Goal: Task Accomplishment & Management: Complete application form

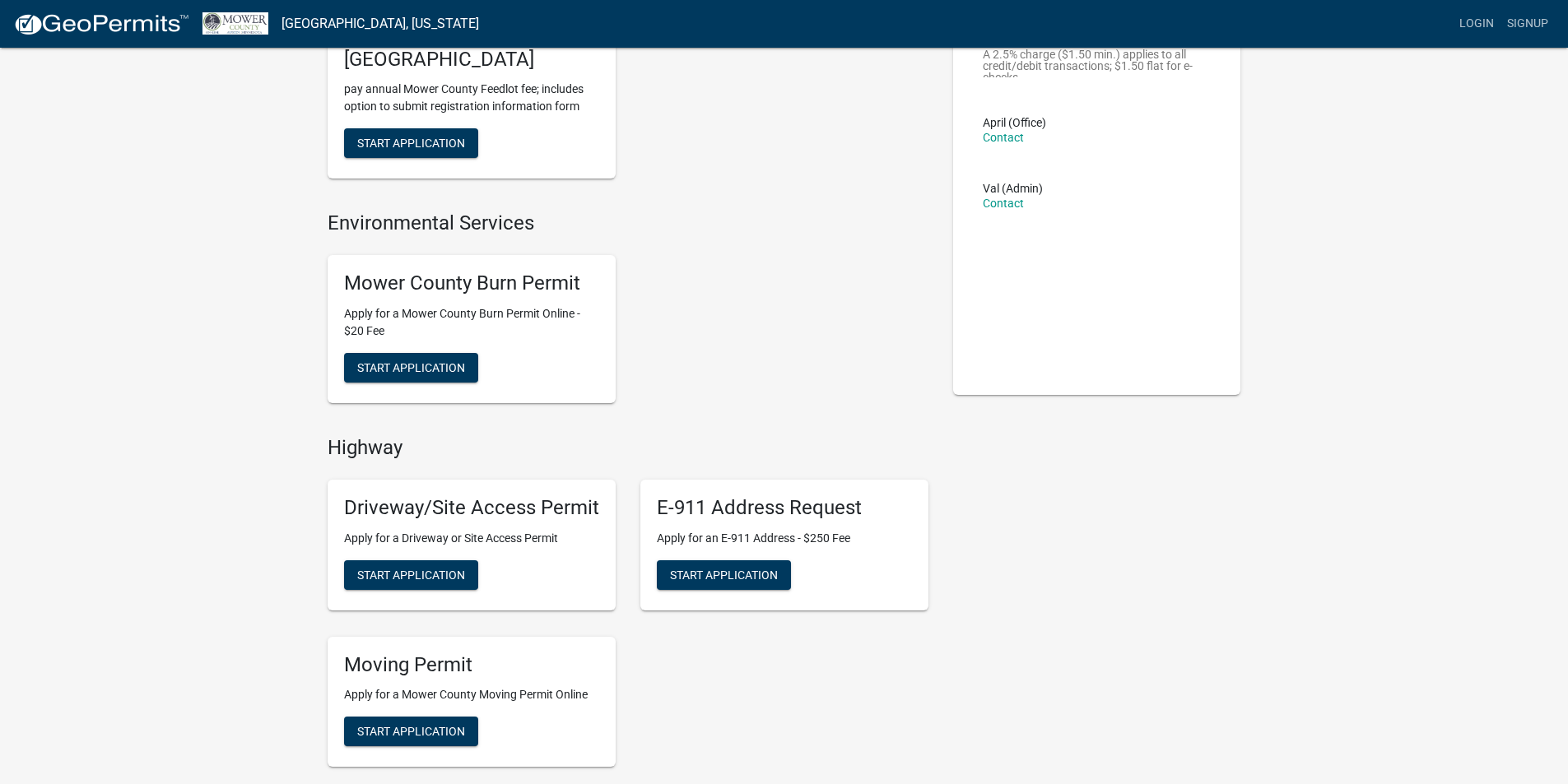
scroll to position [165, 0]
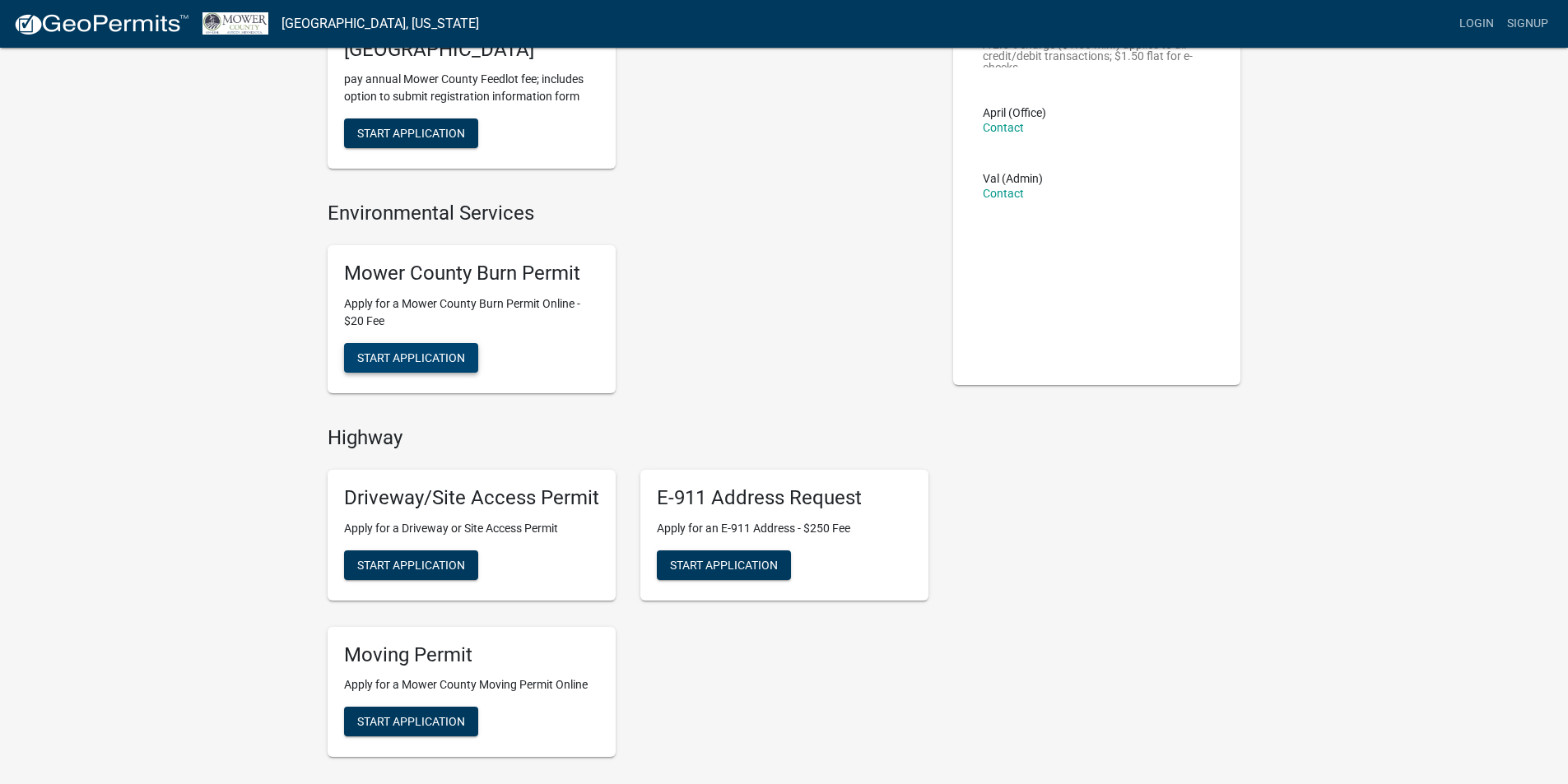
click at [435, 358] on span "Start Application" at bounding box center [410, 357] width 108 height 13
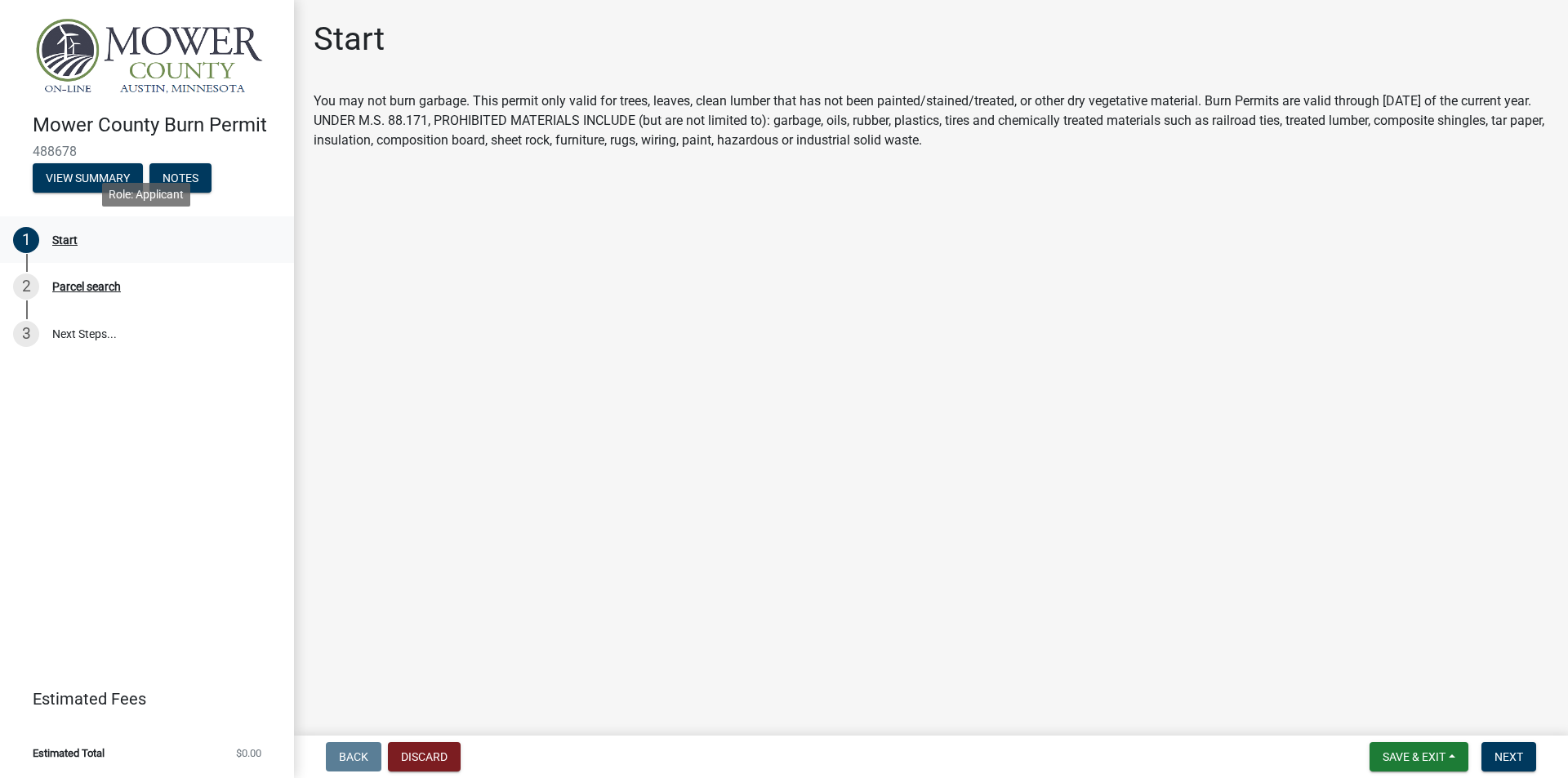
click at [62, 239] on div "Start" at bounding box center [65, 239] width 26 height 11
click at [1509, 757] on span "Next" at bounding box center [1508, 756] width 28 height 13
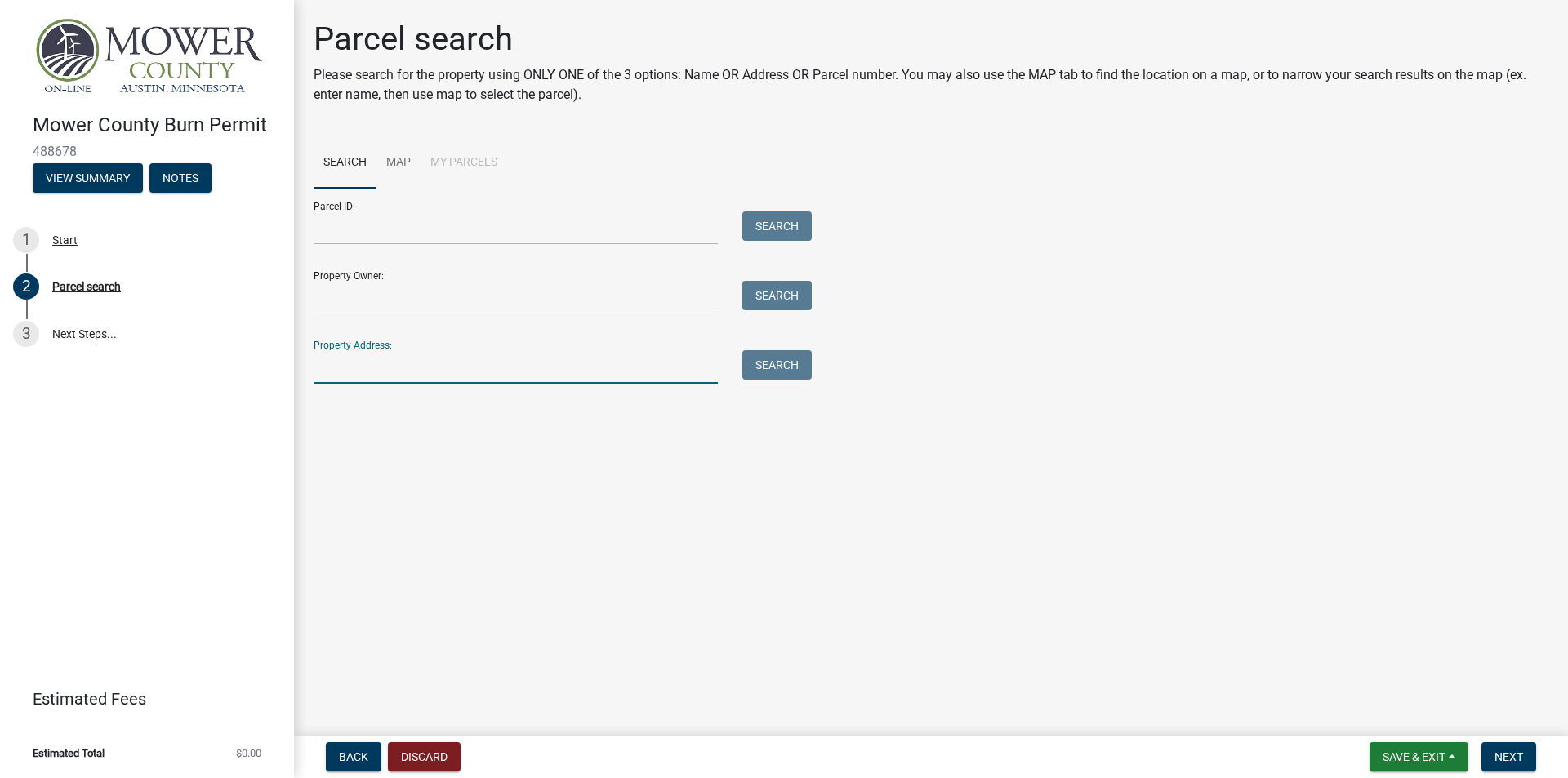
click at [600, 369] on input "Property Address:" at bounding box center [516, 367] width 405 height 33
type input "[STREET_ADDRESS]"
click at [777, 371] on button "Search" at bounding box center [777, 365] width 69 height 29
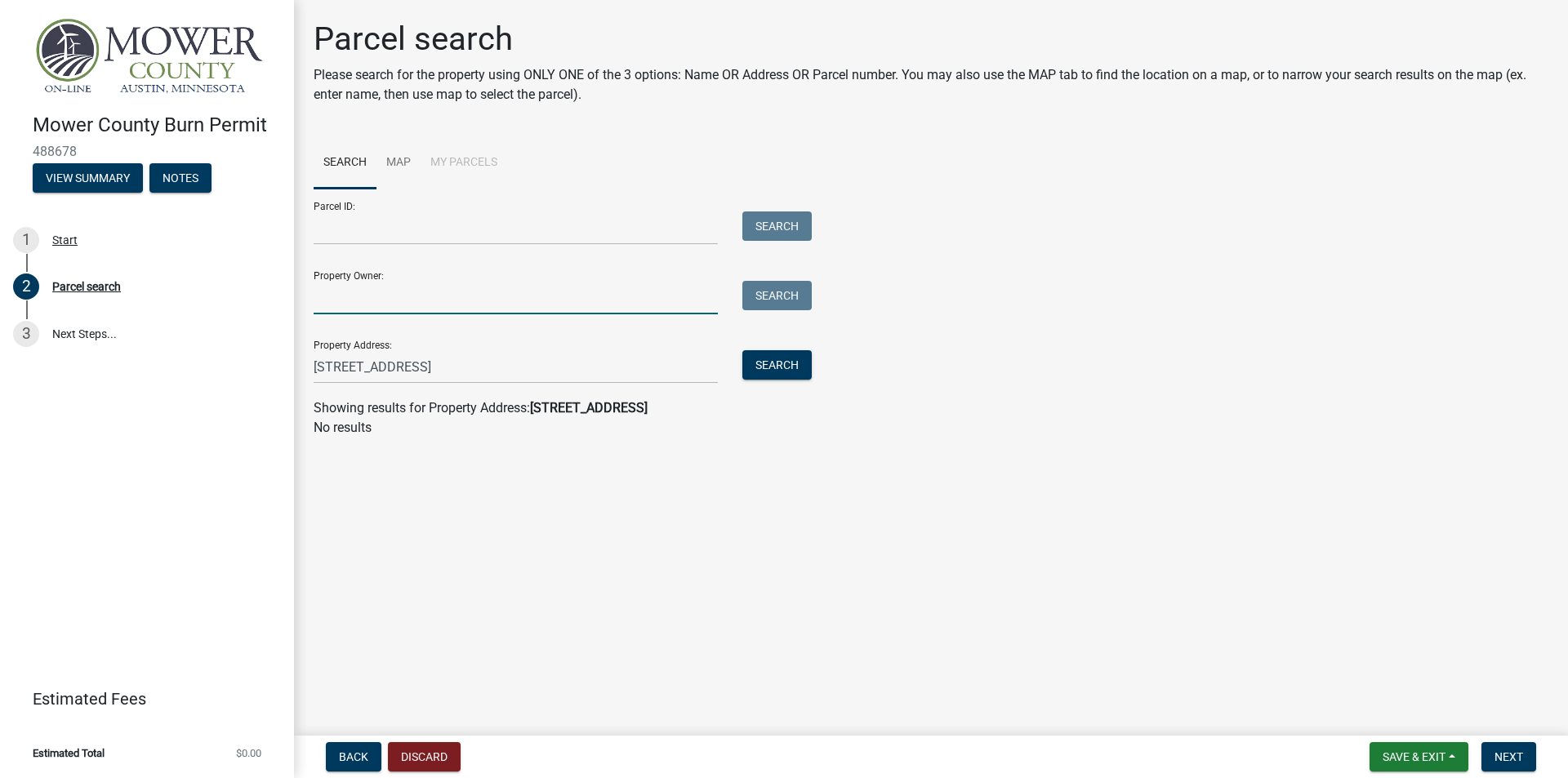
click at [559, 303] on input "Property Owner:" at bounding box center [516, 297] width 405 height 33
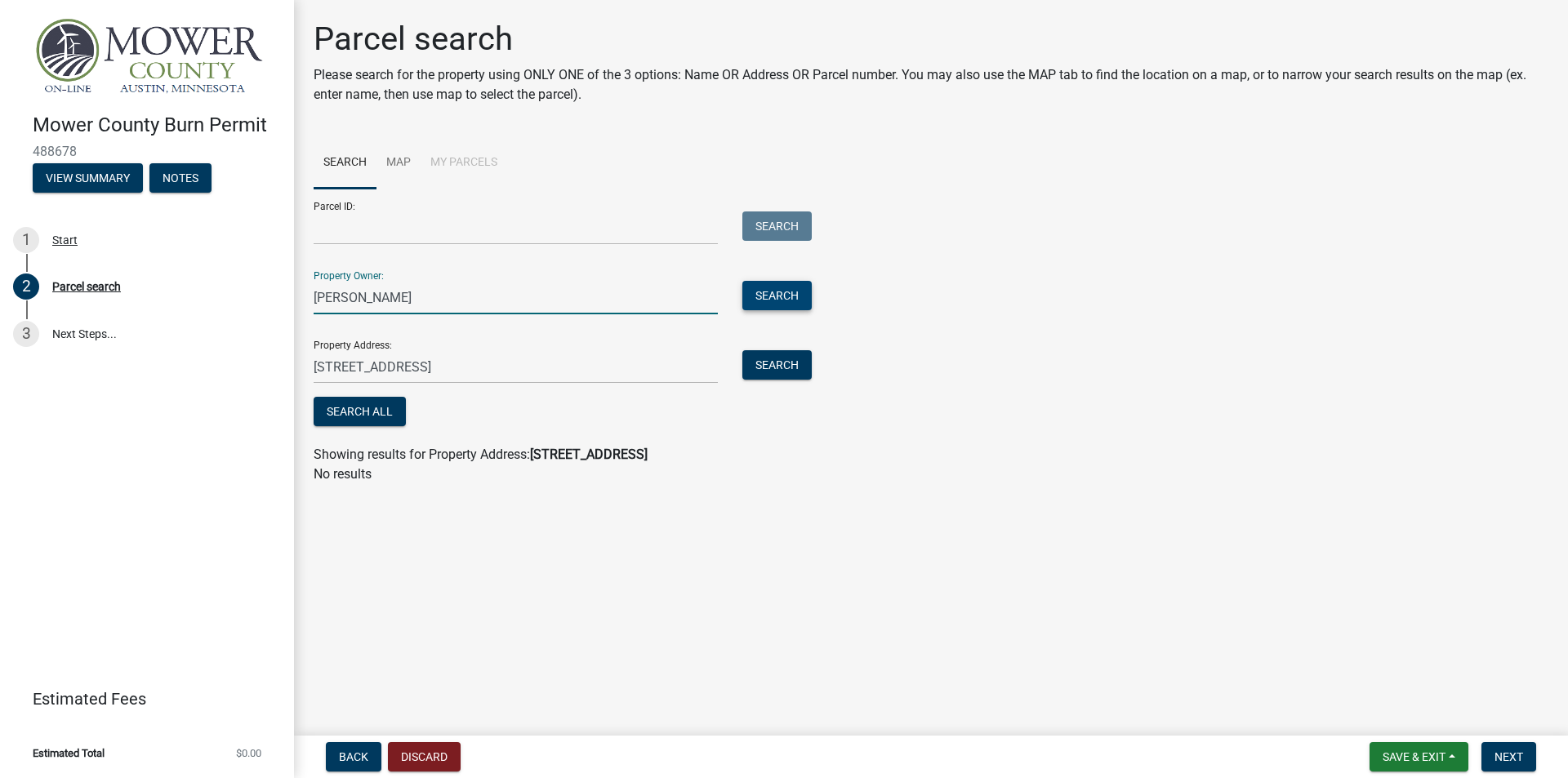
type input "edward bleifus"
click at [769, 288] on button "Search" at bounding box center [777, 295] width 69 height 29
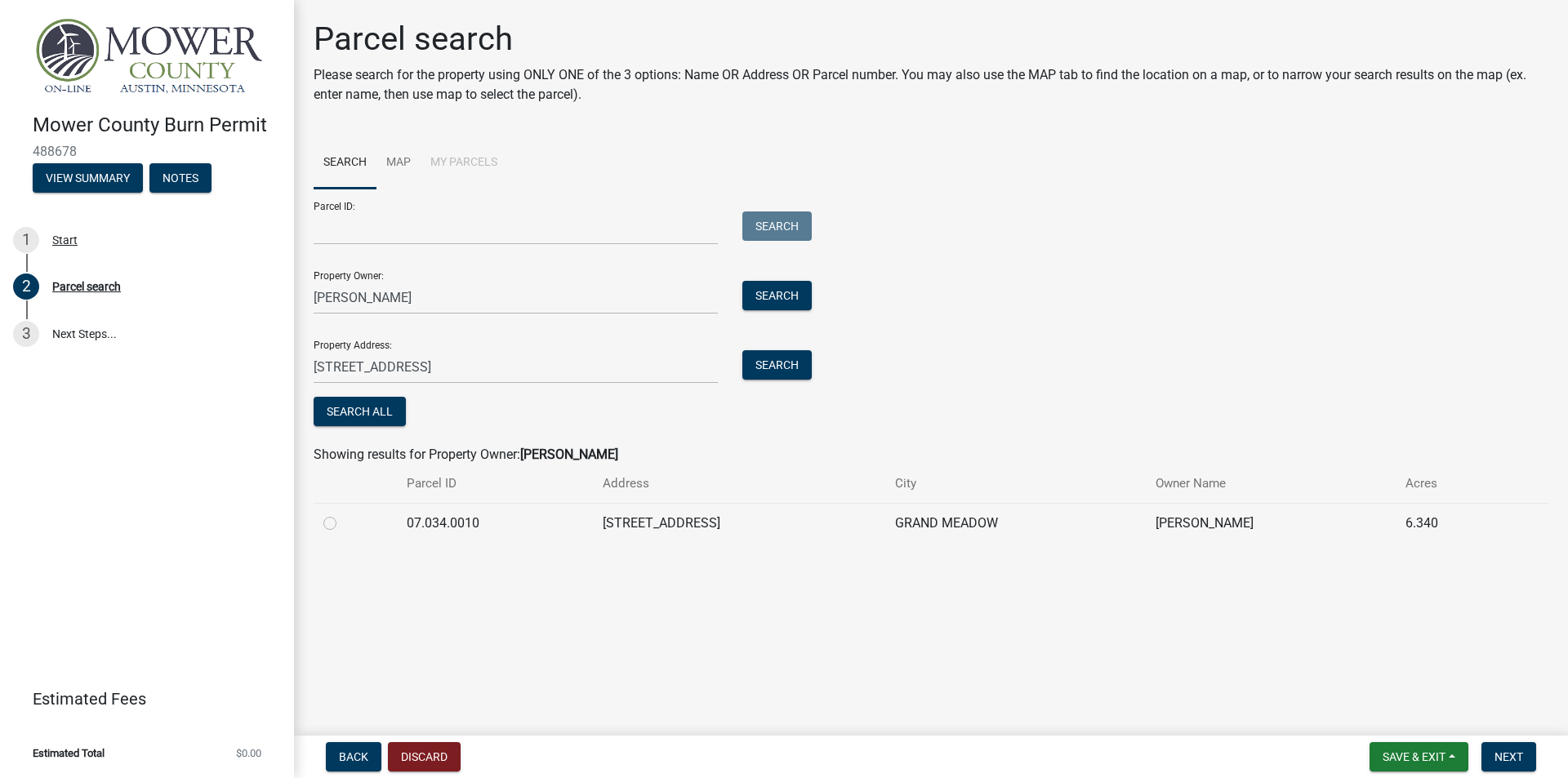
click at [343, 514] on label at bounding box center [343, 514] width 0 height 0
click at [343, 524] on input "radio" at bounding box center [348, 519] width 10 height 10
radio input "true"
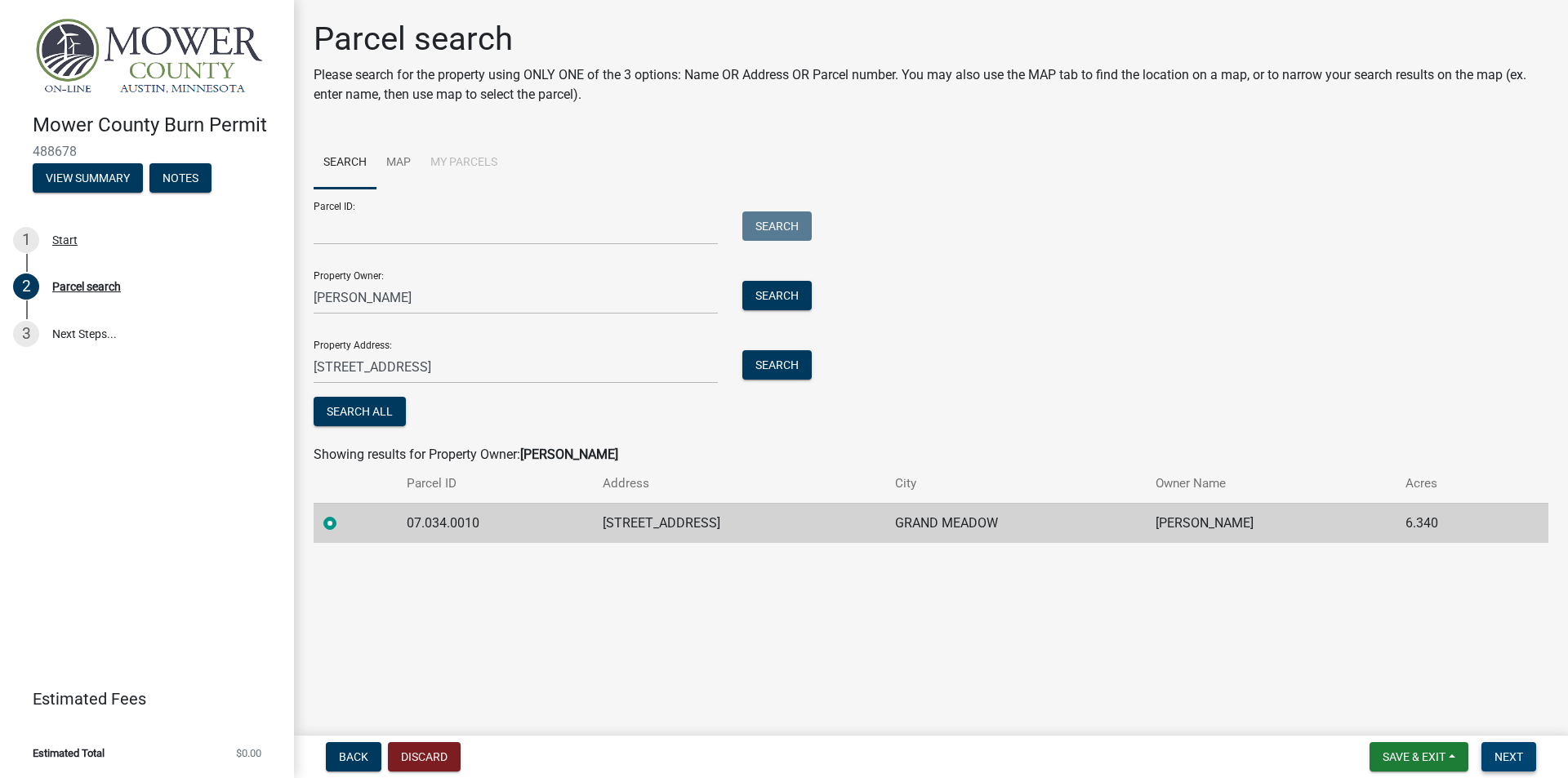
click at [1506, 757] on span "Next" at bounding box center [1508, 756] width 28 height 13
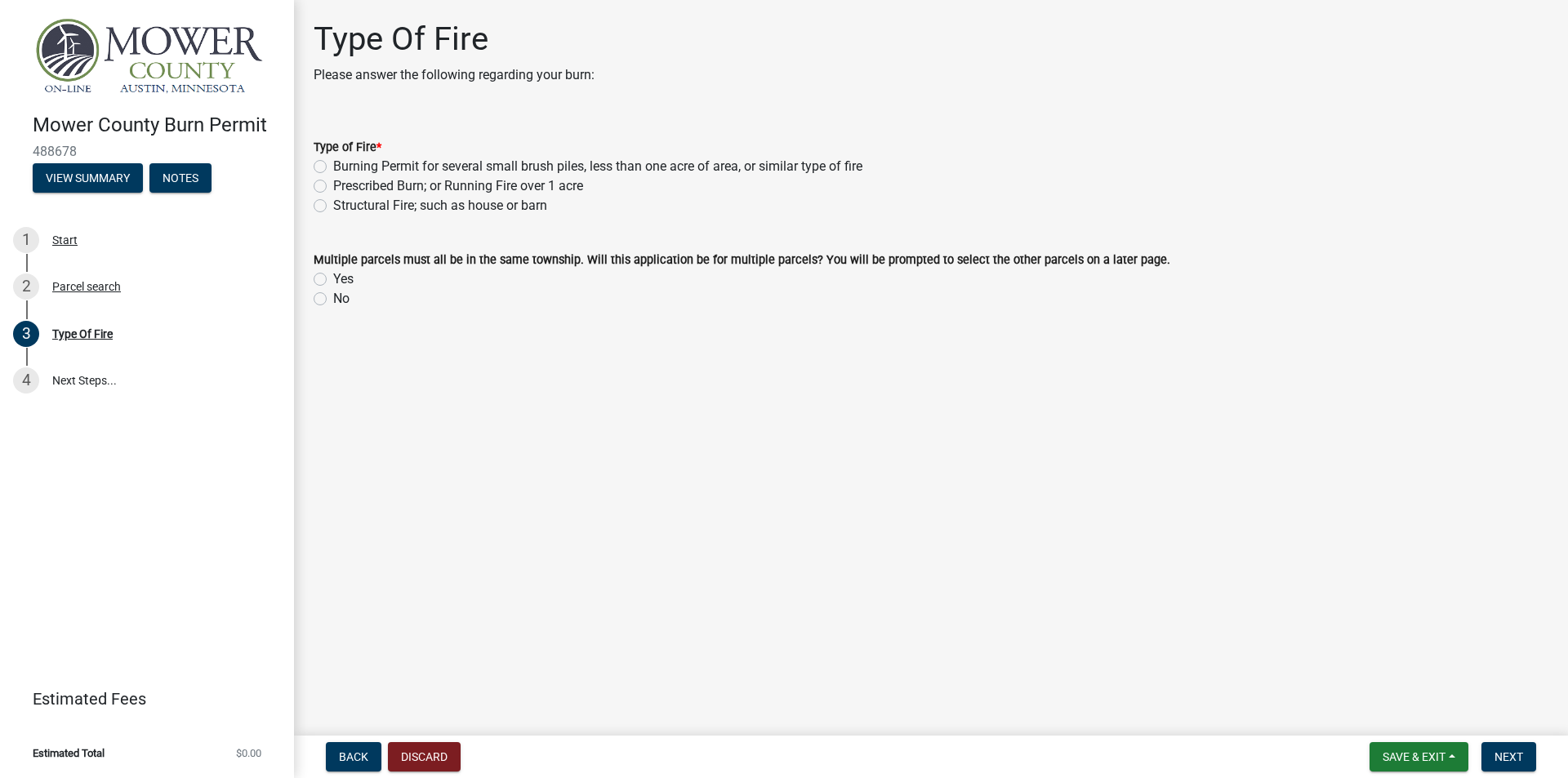
click at [334, 163] on label "Burning Permit for several small brush piles, less than one acre of area, or si…" at bounding box center [598, 166] width 530 height 20
click at [334, 163] on input "Burning Permit for several small brush piles, less than one acre of area, or si…" at bounding box center [339, 162] width 10 height 10
radio input "true"
click at [334, 303] on label "No" at bounding box center [341, 298] width 16 height 20
click at [334, 299] on input "No" at bounding box center [339, 294] width 10 height 10
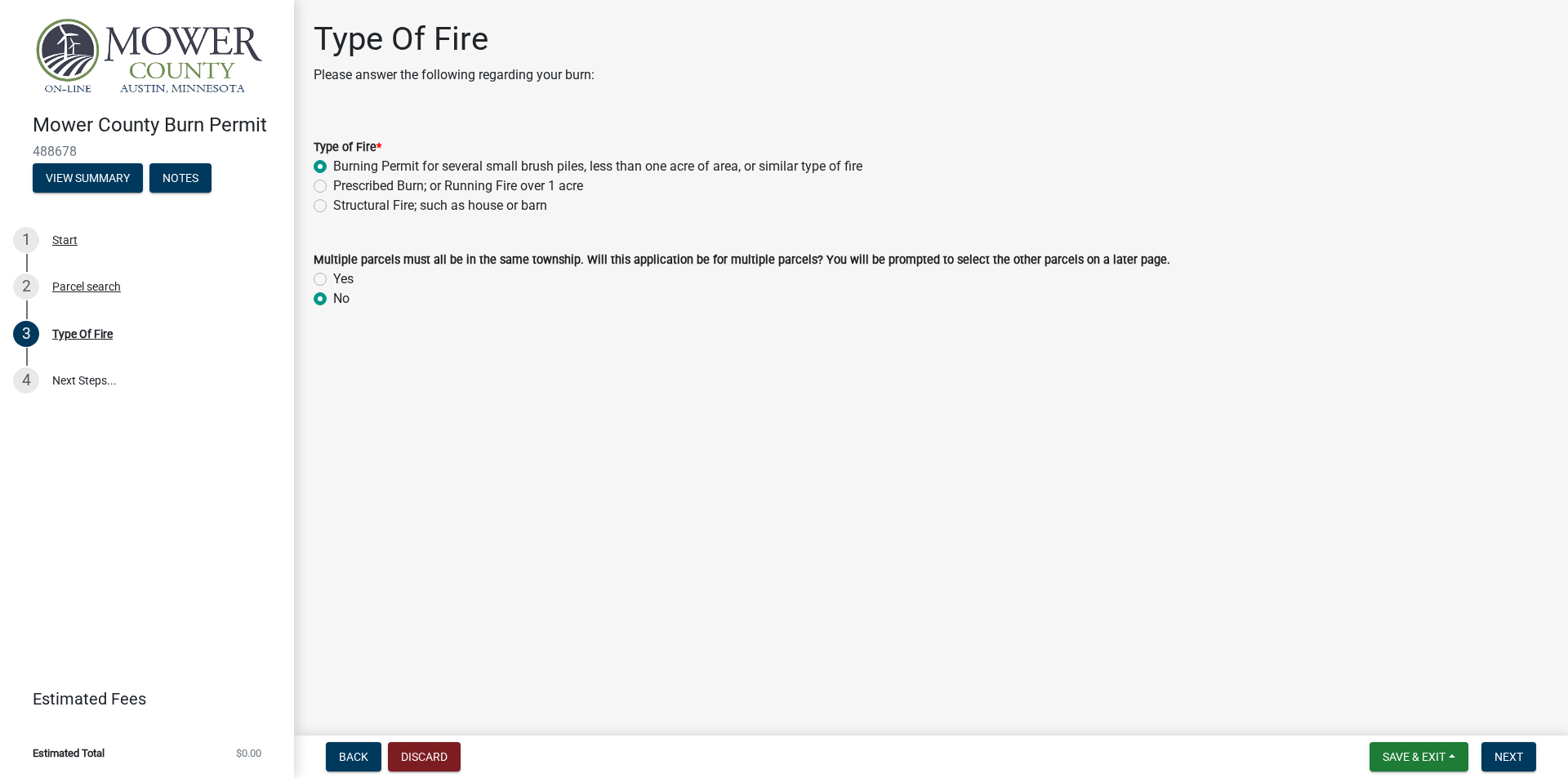
radio input "true"
click at [1524, 755] on span "Next" at bounding box center [1508, 756] width 28 height 13
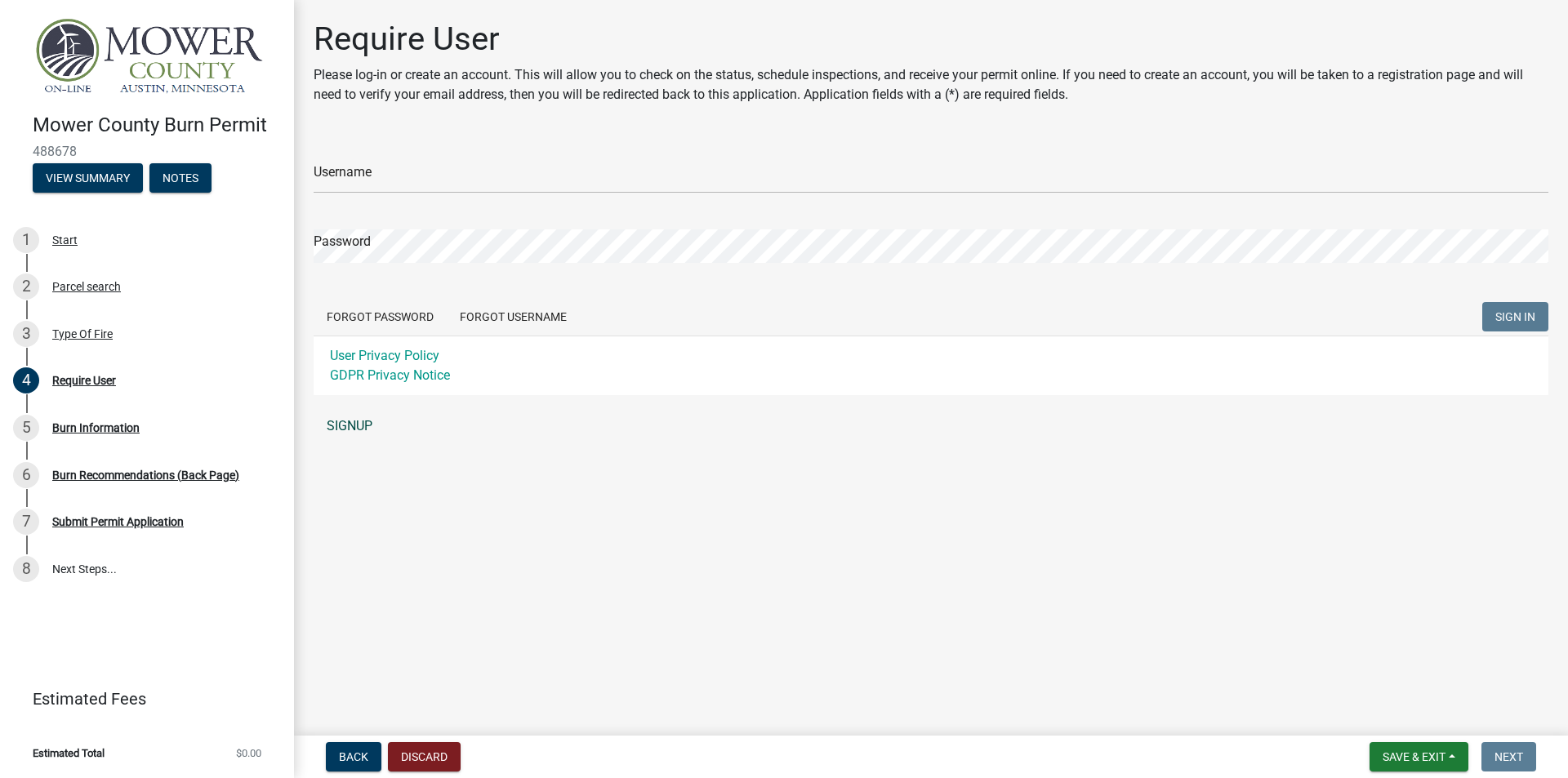
click at [352, 423] on link "SIGNUP" at bounding box center [932, 426] width 1235 height 32
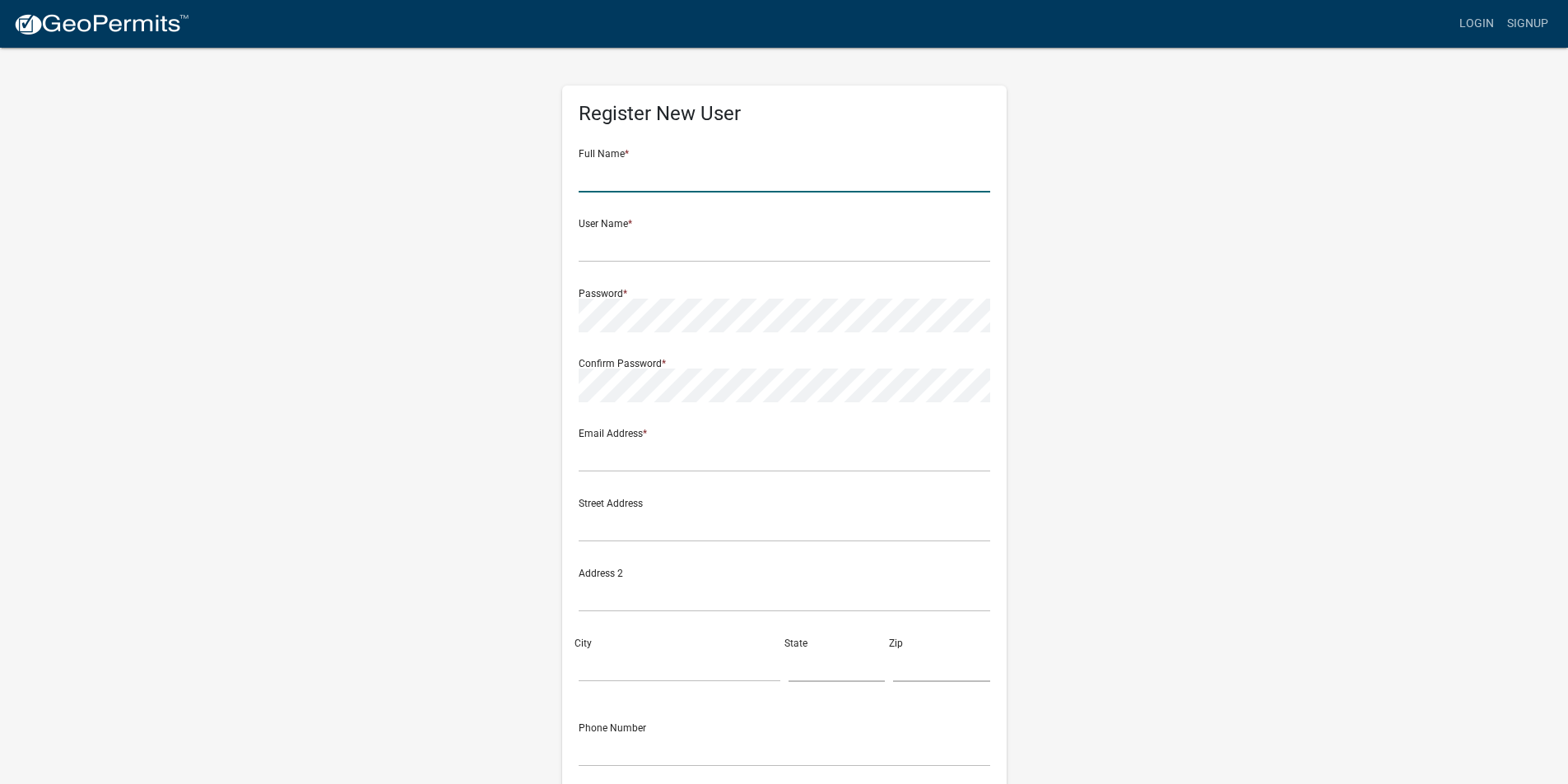
click at [696, 172] on input "text" at bounding box center [784, 175] width 411 height 34
type input "e"
type input "Edward Bleifus"
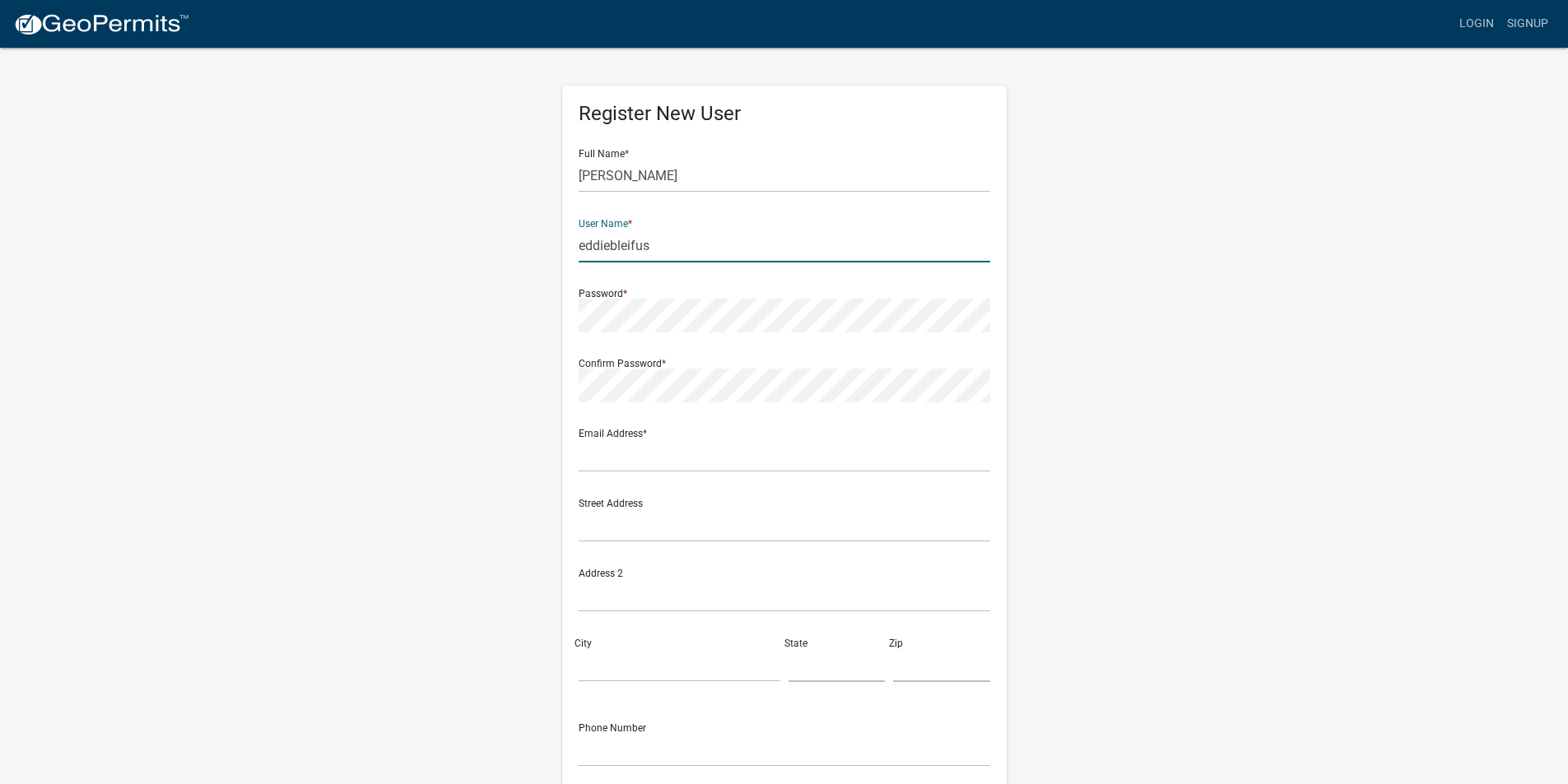
type input "eddiebleifus"
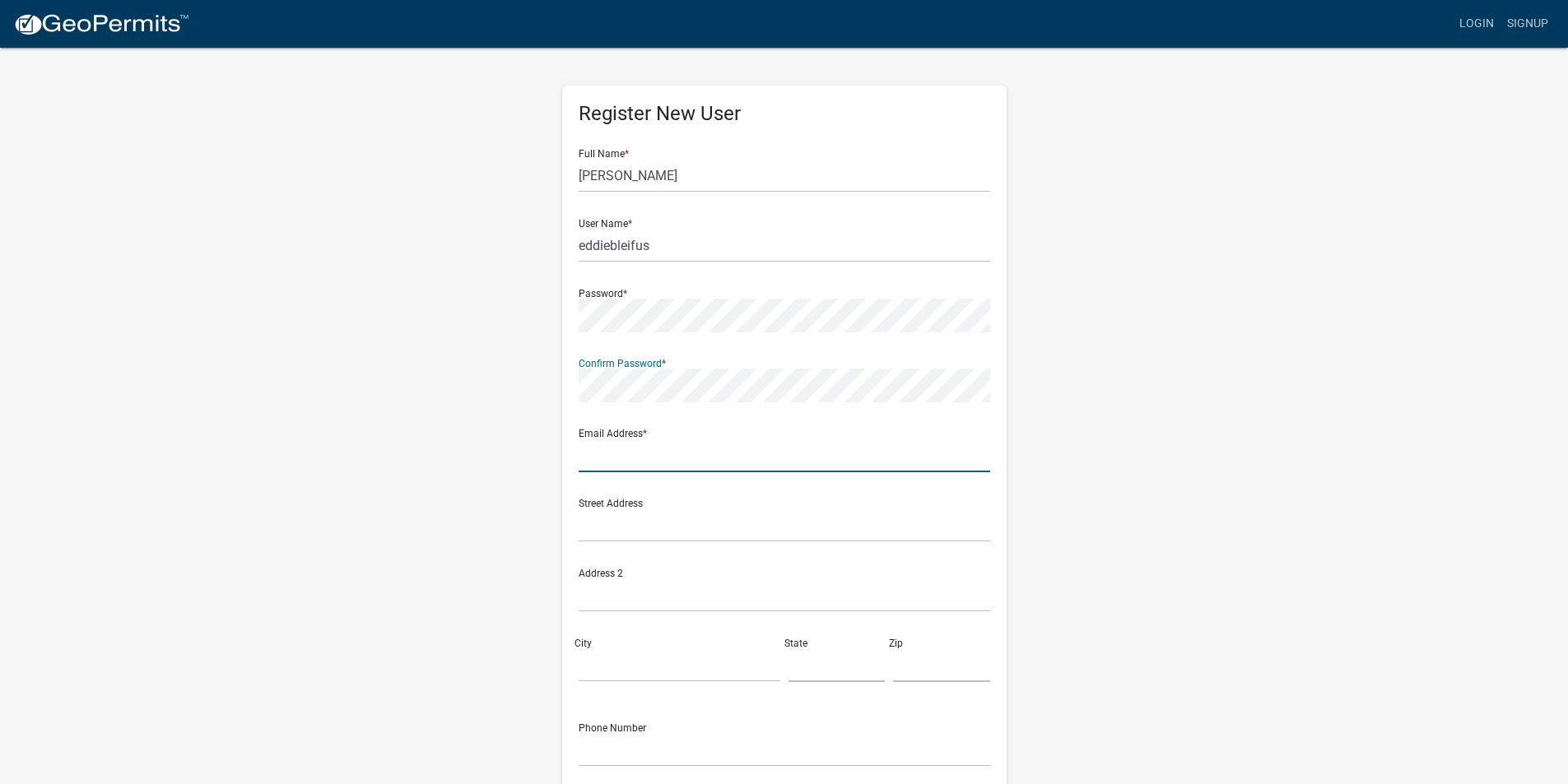
click at [710, 455] on input "text" at bounding box center [784, 455] width 411 height 34
type input "eddiebleifus1@gmail.com"
click at [753, 515] on input "text" at bounding box center [784, 525] width 411 height 34
type input "22407 720th ave"
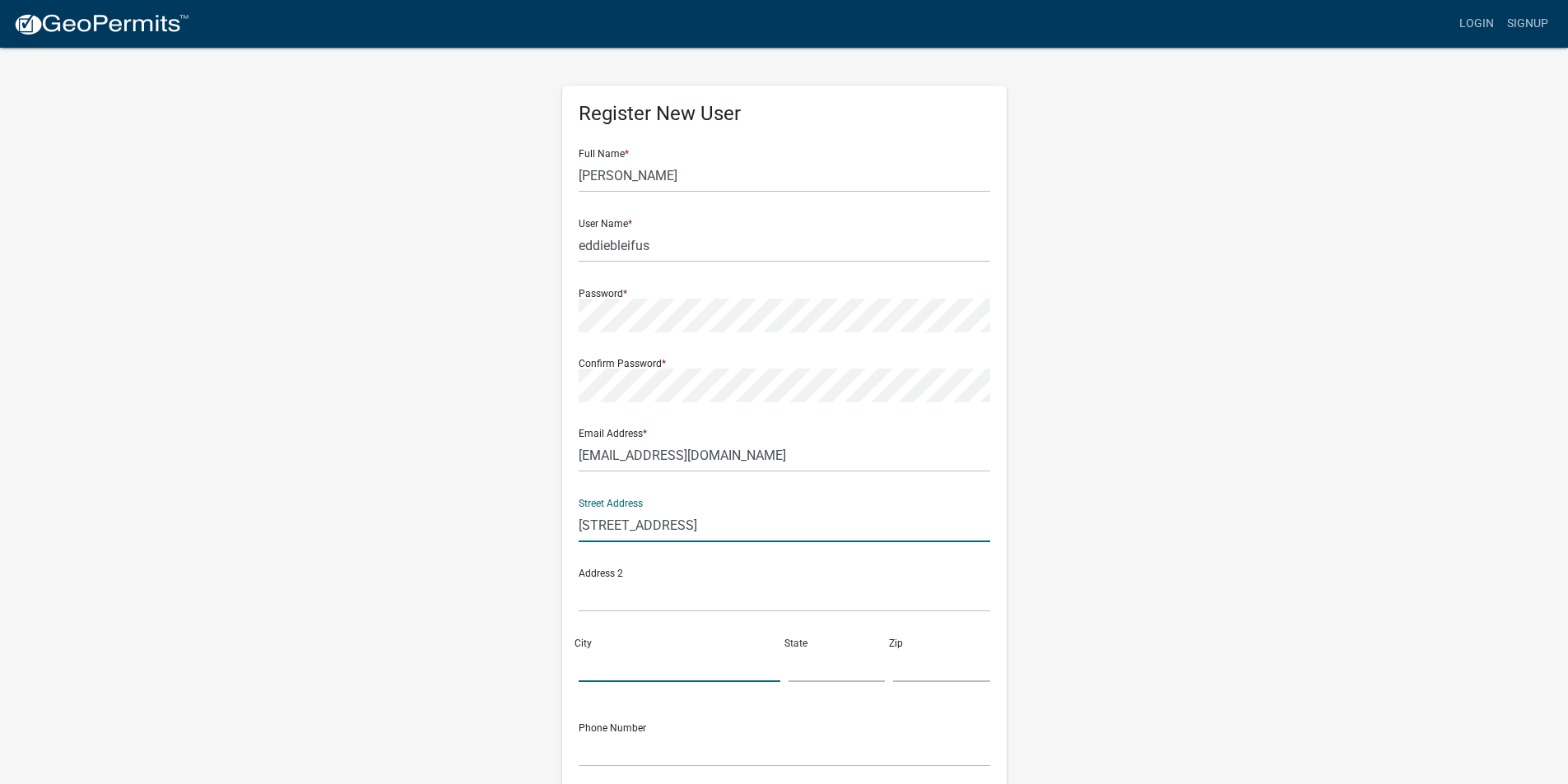
click at [693, 660] on input "City" at bounding box center [679, 664] width 202 height 34
type input "grand meadow"
type input "mn"
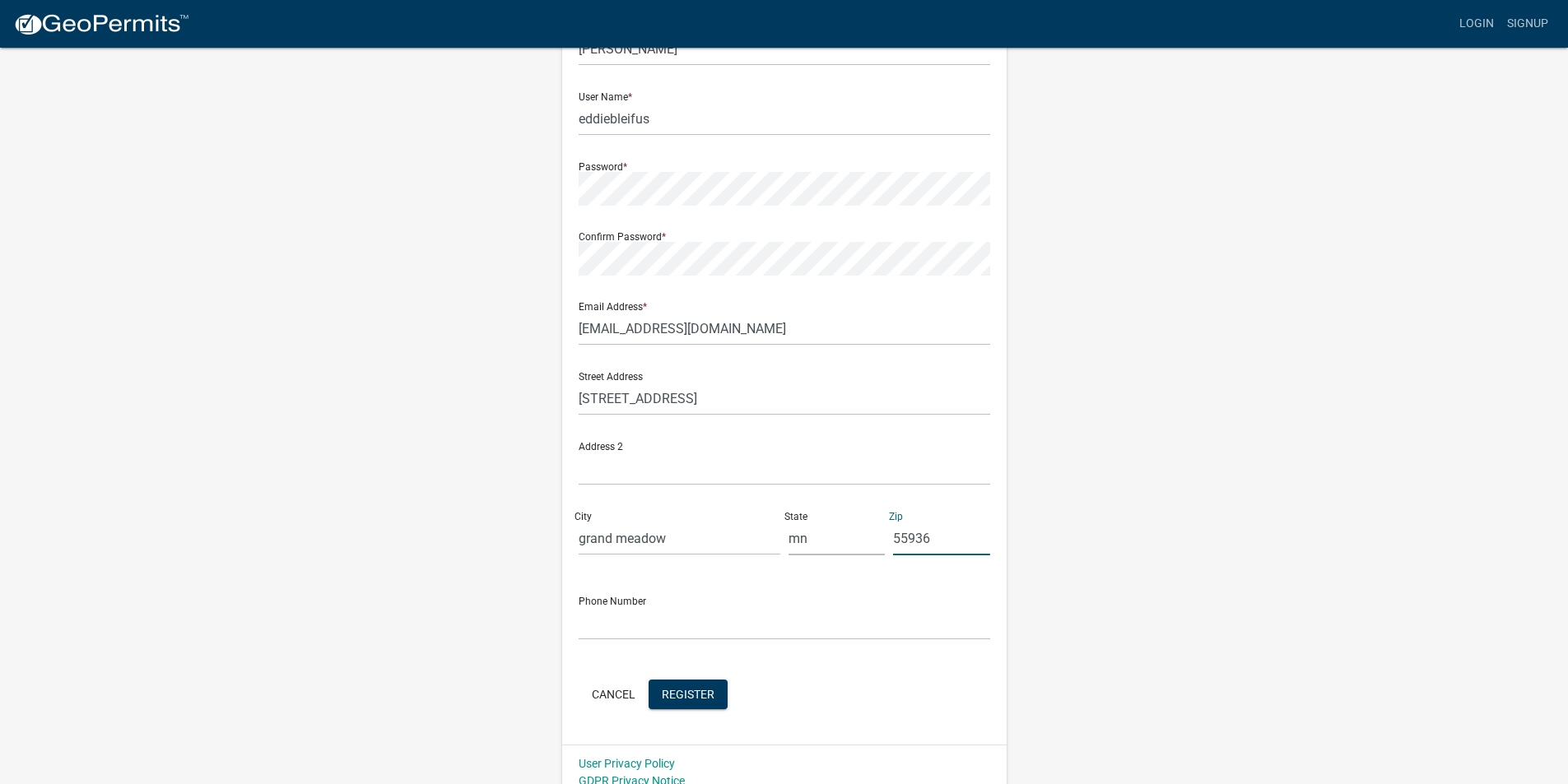
scroll to position [142, 0]
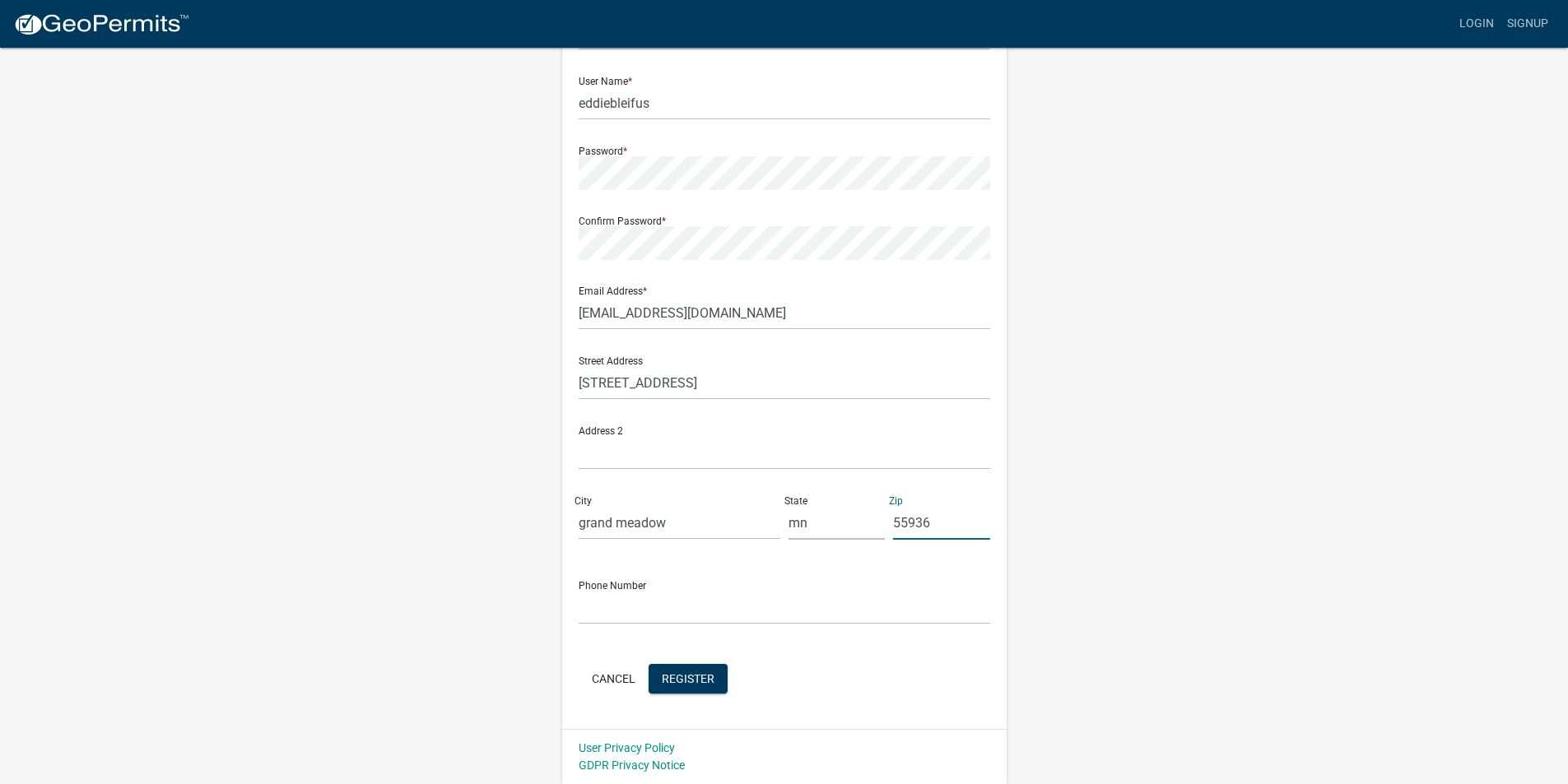
type input "55936"
click at [698, 602] on input "text" at bounding box center [784, 607] width 411 height 34
type input "[PHONE_NUMBER]"
click at [703, 674] on span "Register" at bounding box center [688, 677] width 53 height 13
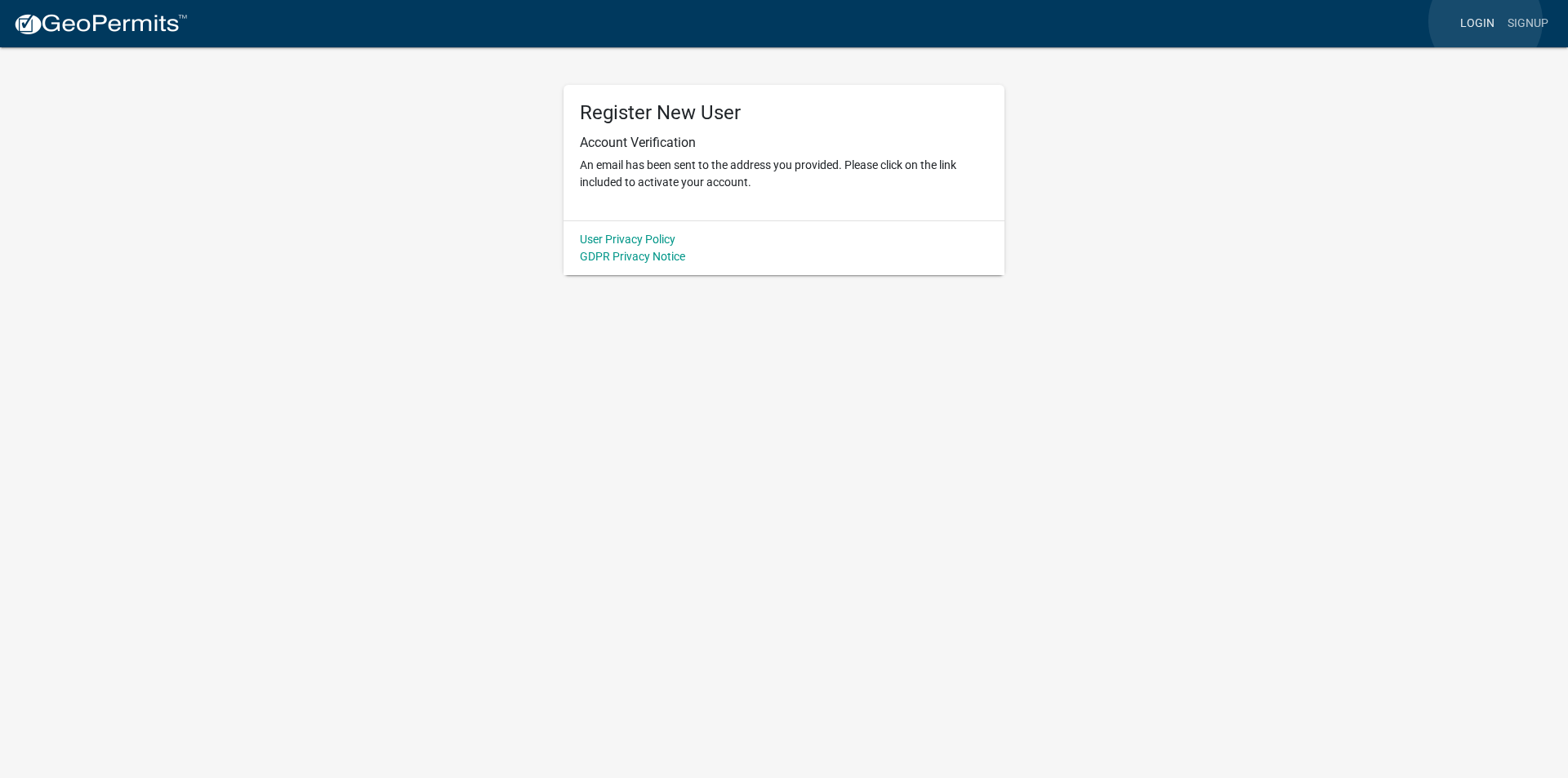
click at [1486, 21] on link "Login" at bounding box center [1476, 24] width 47 height 31
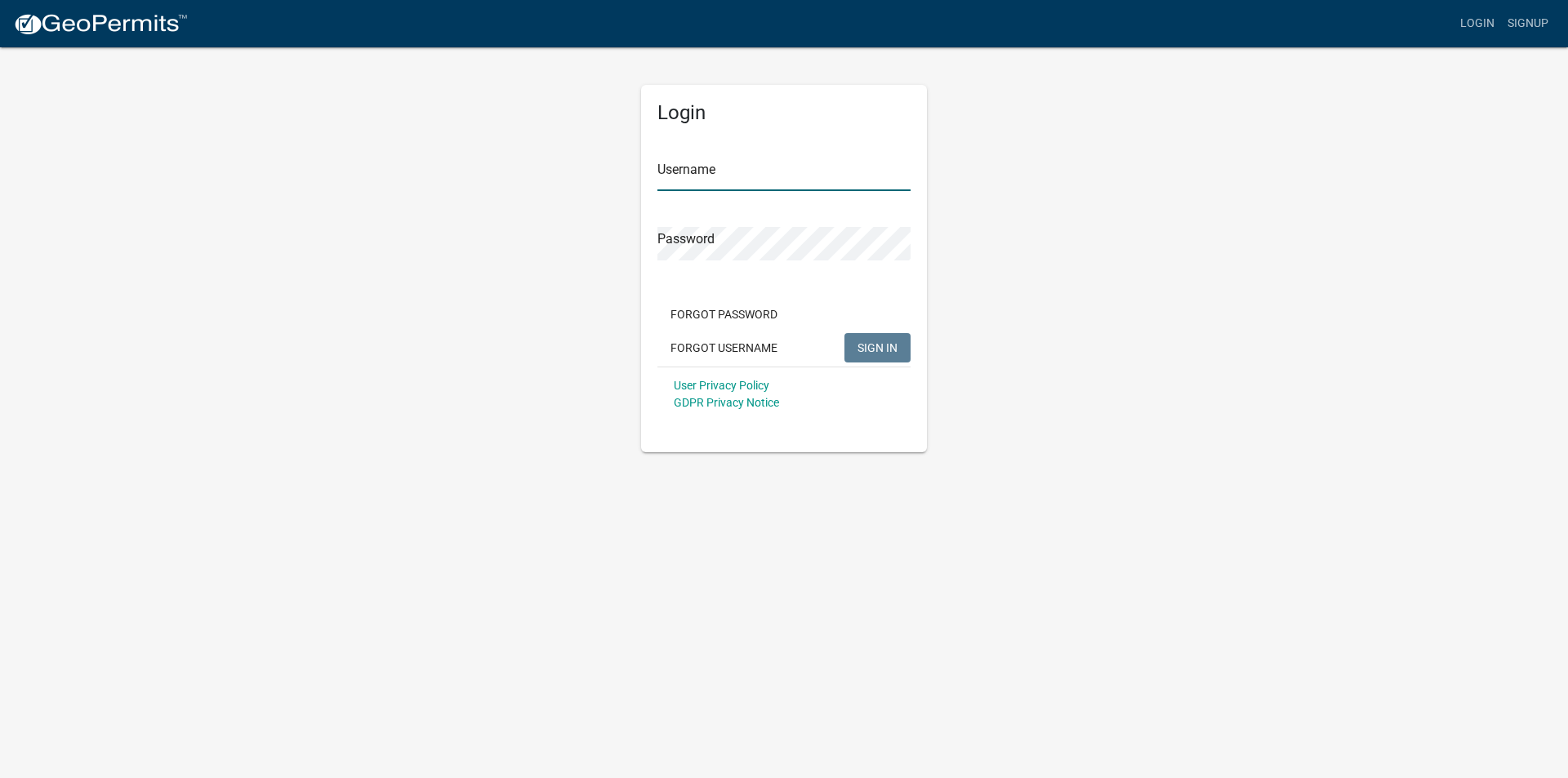
click at [835, 168] on input "Username" at bounding box center [784, 174] width 253 height 33
type input "eddiebleifus"
click at [876, 342] on span "SIGN IN" at bounding box center [877, 346] width 40 height 13
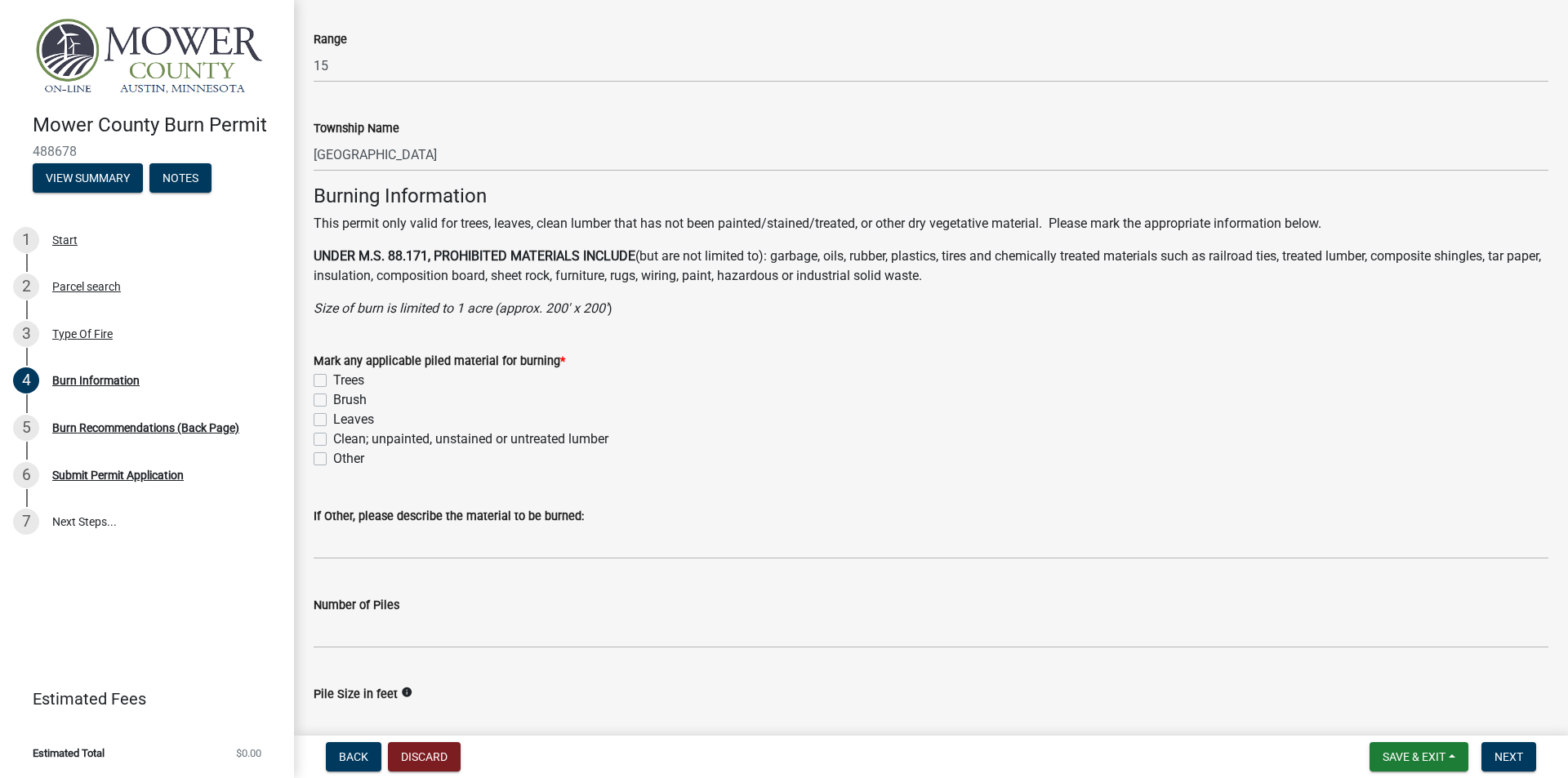
scroll to position [980, 0]
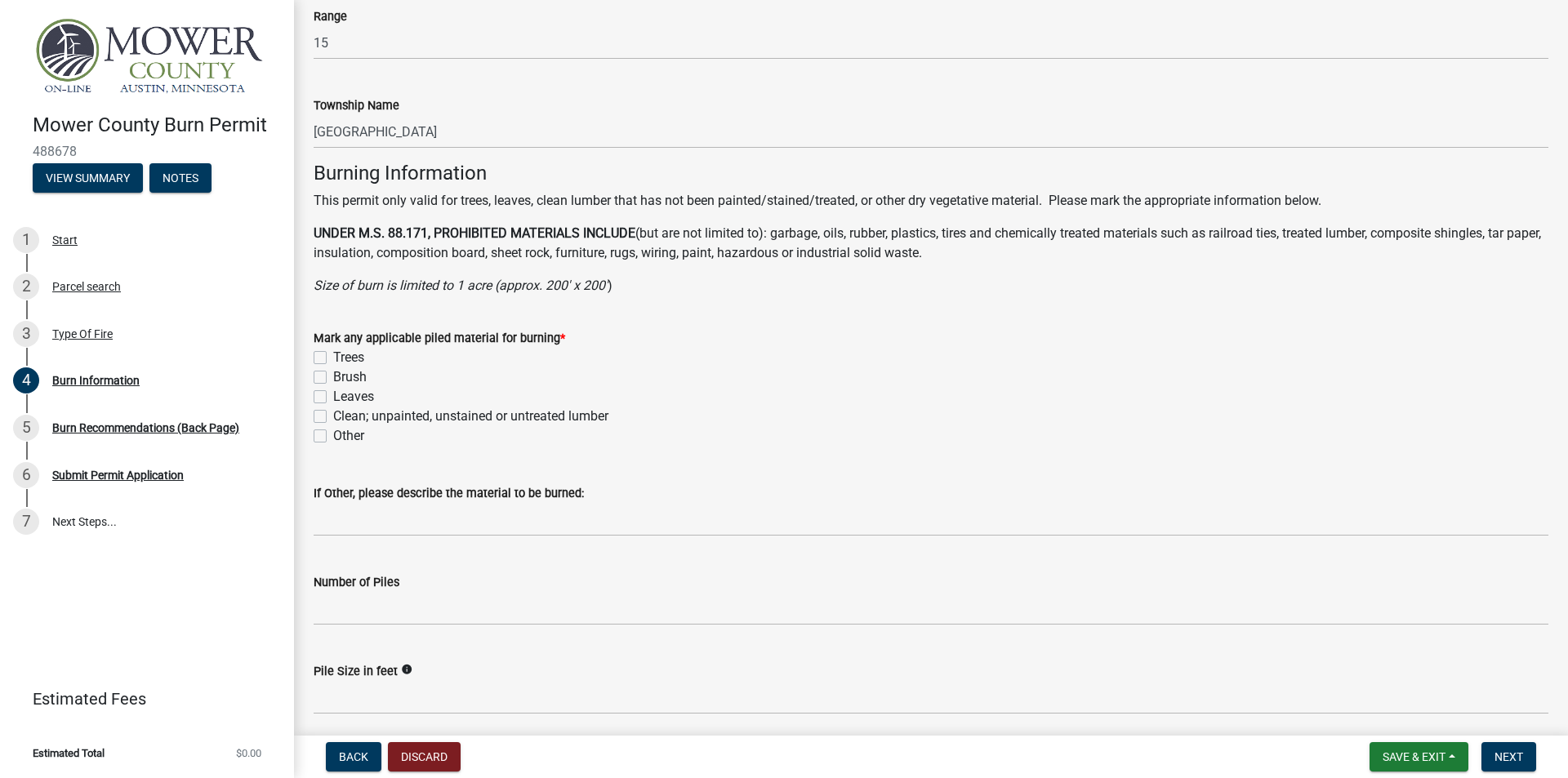
click at [334, 358] on label "Trees" at bounding box center [349, 357] width 31 height 20
click at [334, 358] on input "Trees" at bounding box center [339, 353] width 10 height 10
checkbox input "true"
checkbox input "false"
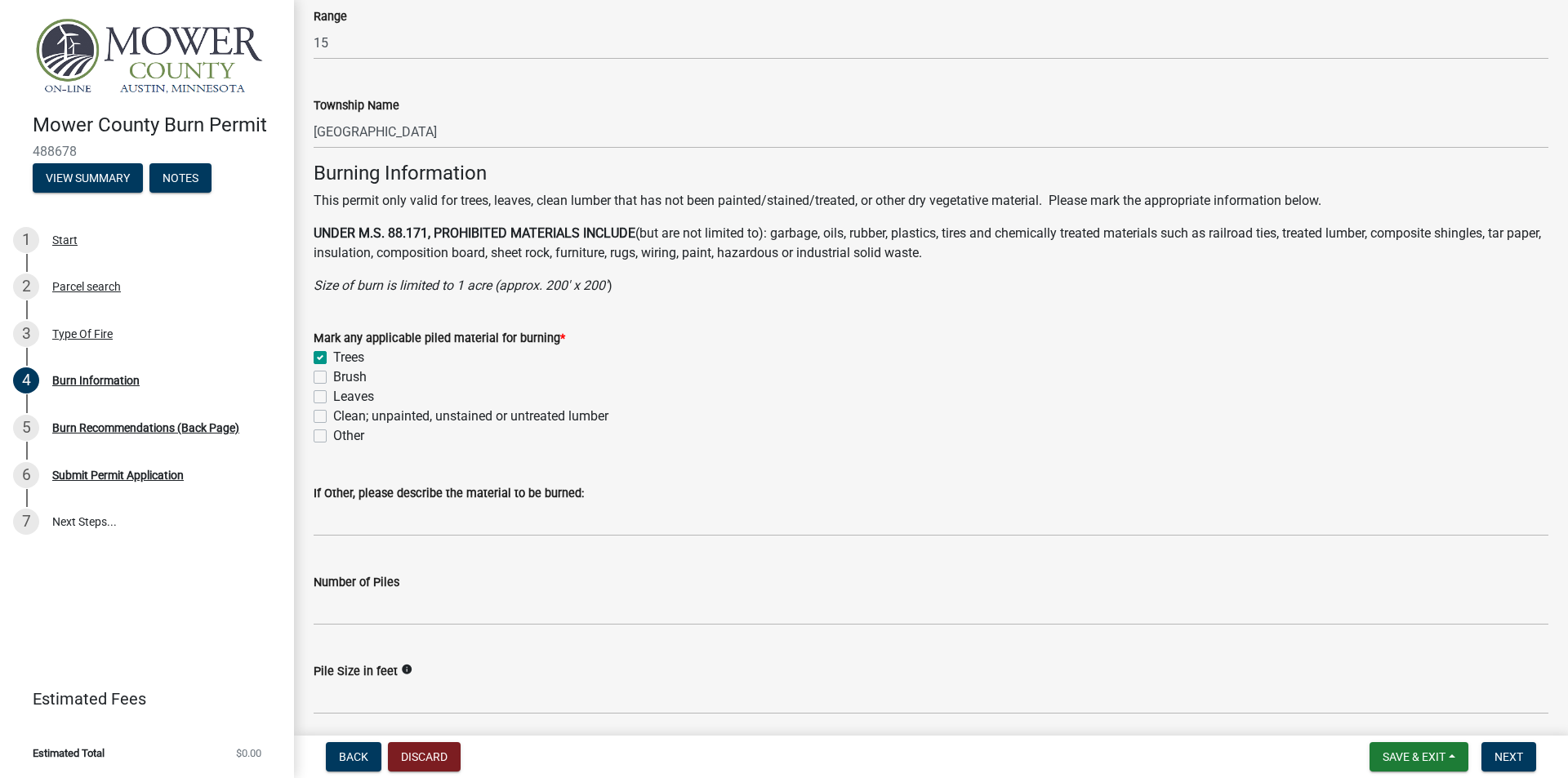
checkbox input "false"
click at [334, 375] on label "Brush" at bounding box center [350, 377] width 33 height 20
click at [334, 375] on input "Brush" at bounding box center [339, 373] width 10 height 10
checkbox input "true"
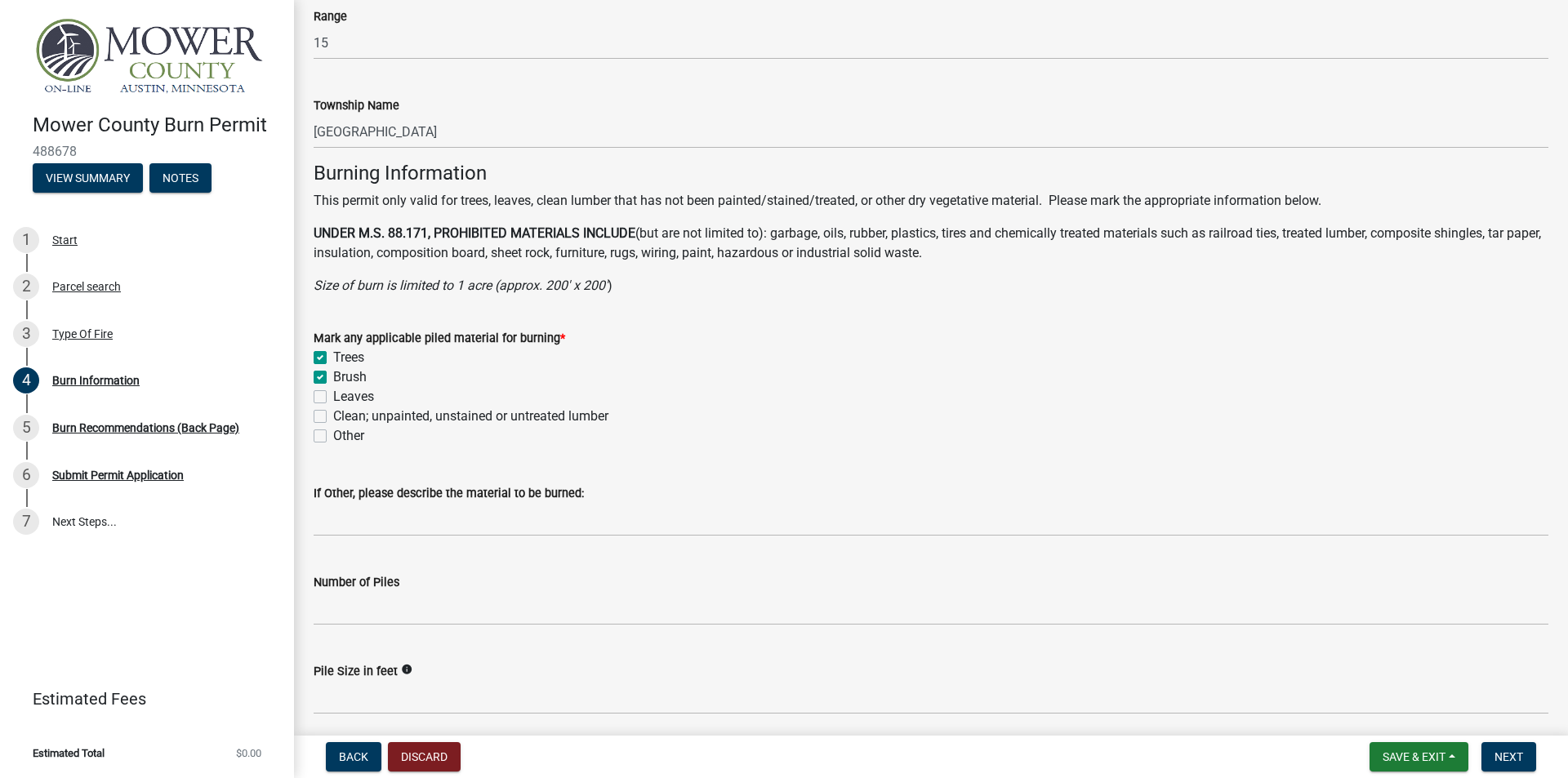
checkbox input "true"
checkbox input "false"
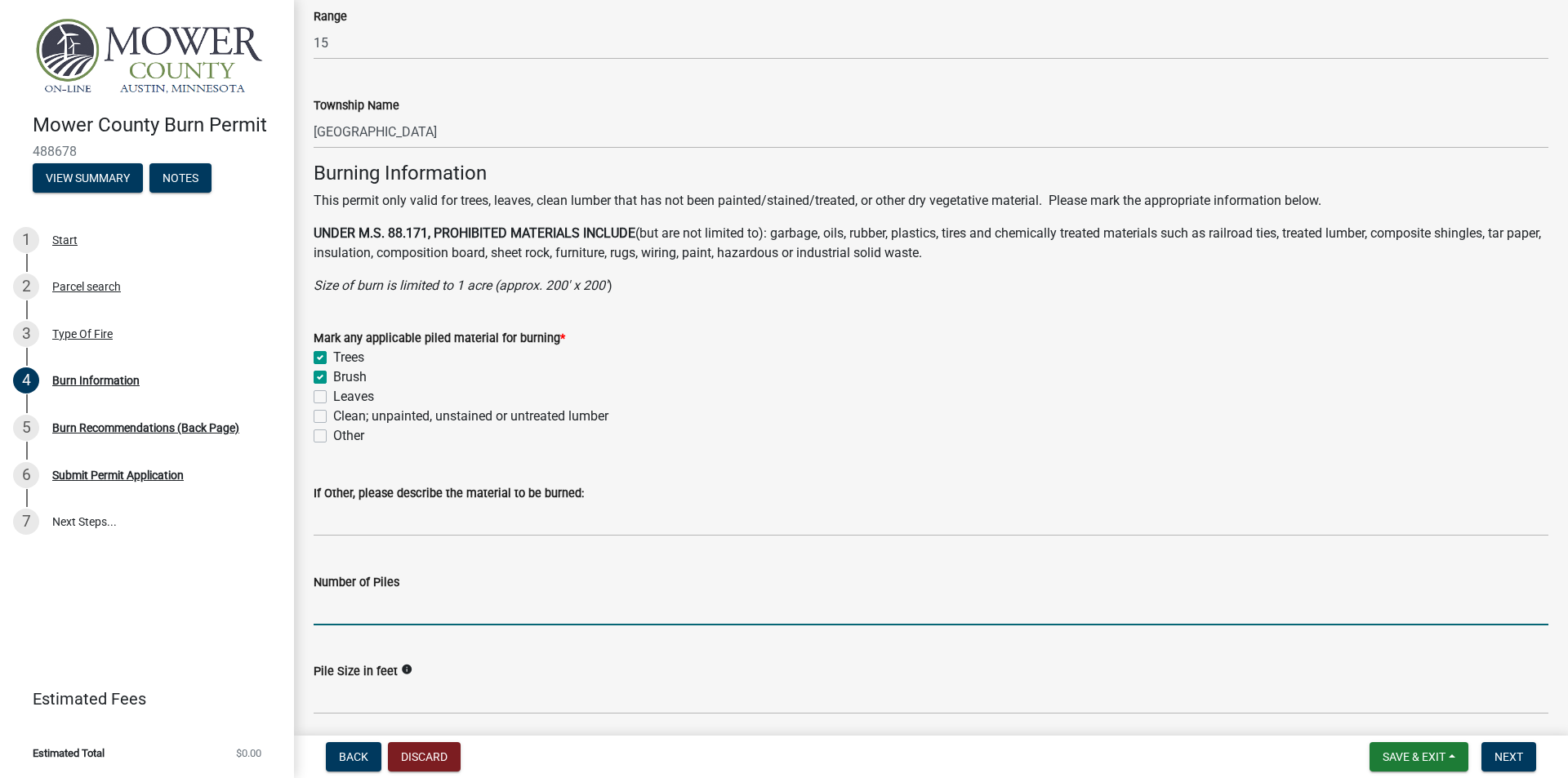
click at [388, 604] on input "Number of Piles" at bounding box center [932, 608] width 1235 height 33
type input "1"
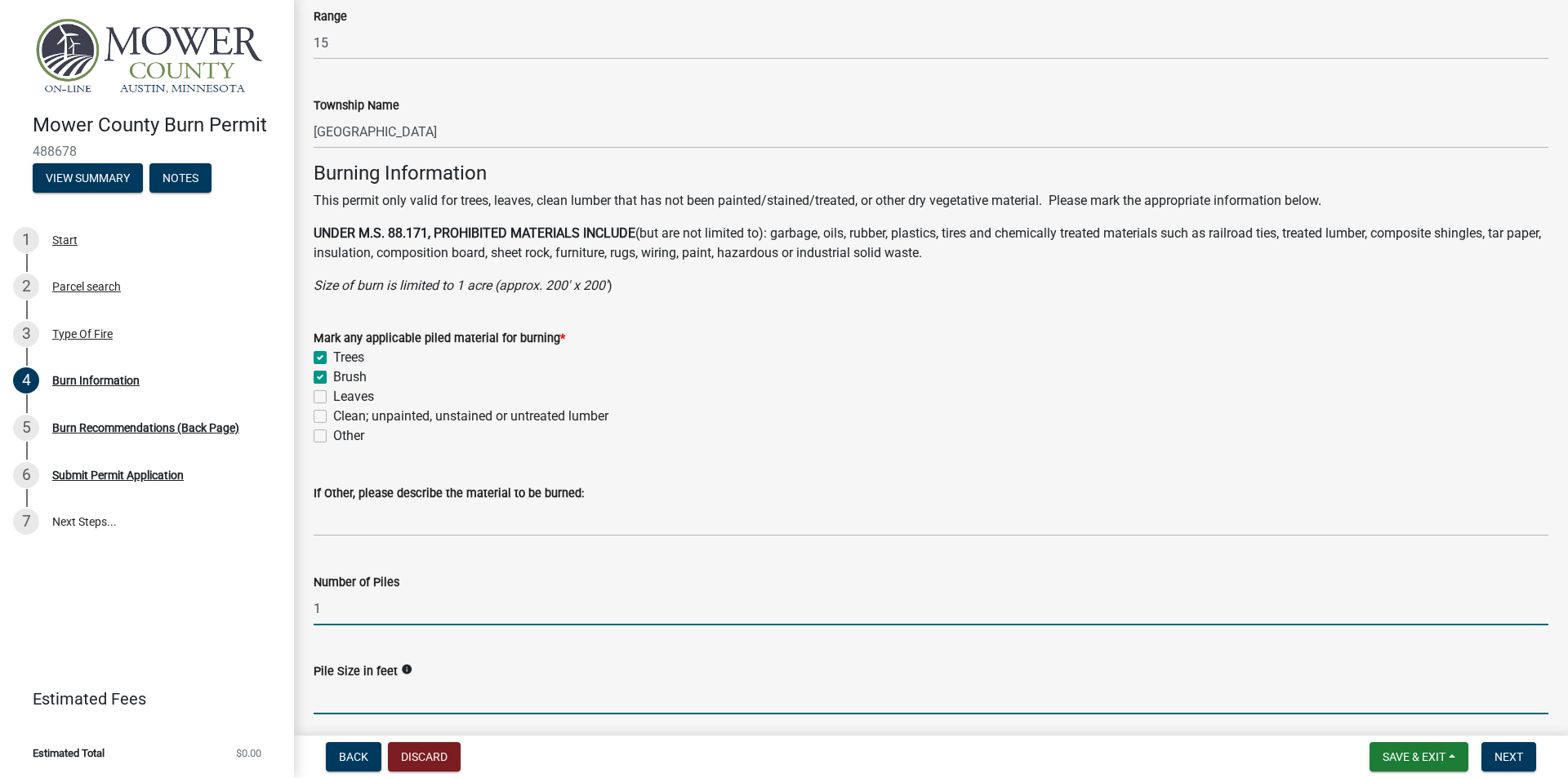
click at [412, 703] on input "Pile Size in feet" at bounding box center [932, 697] width 1235 height 33
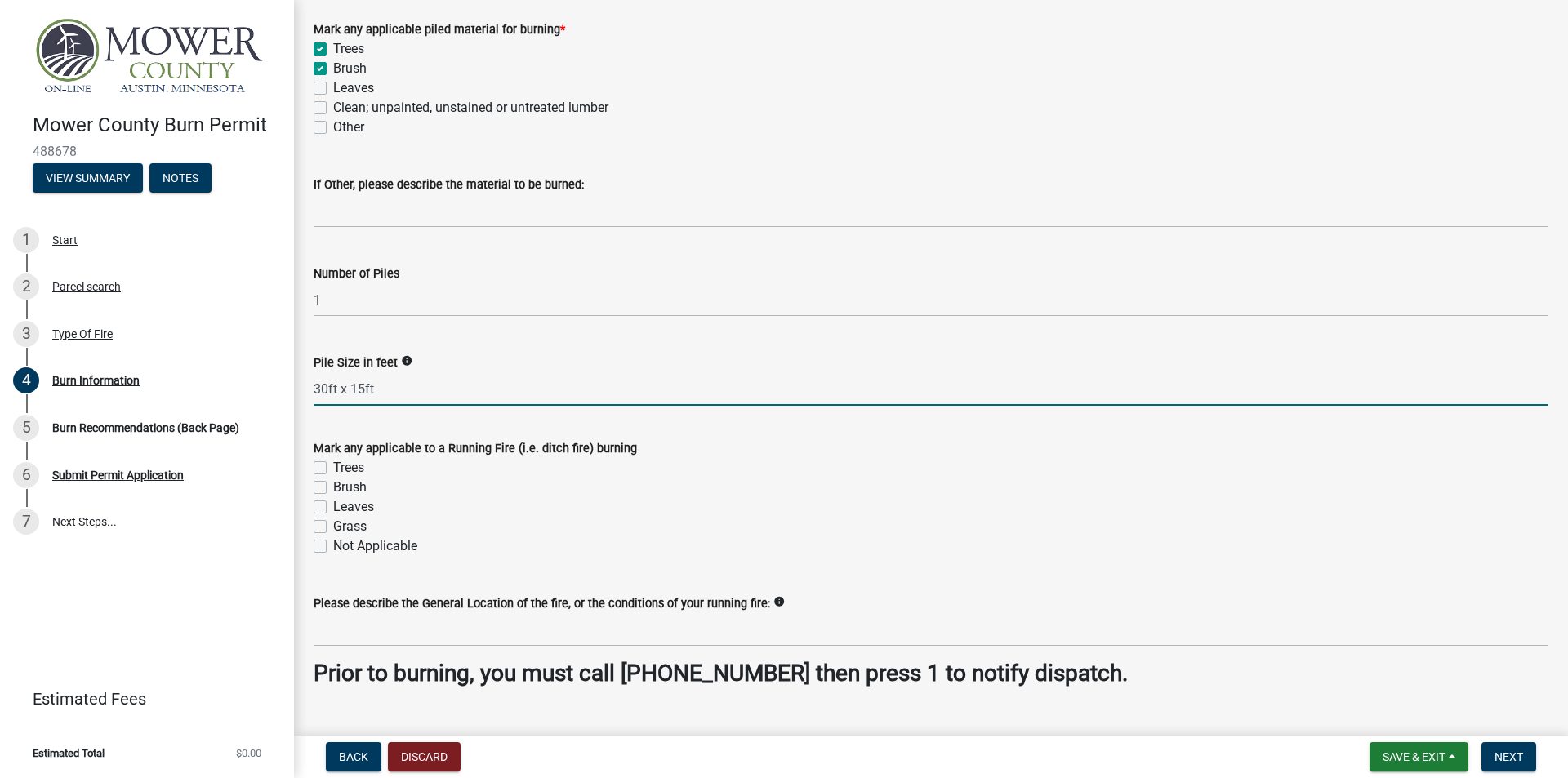
scroll to position [1323, 0]
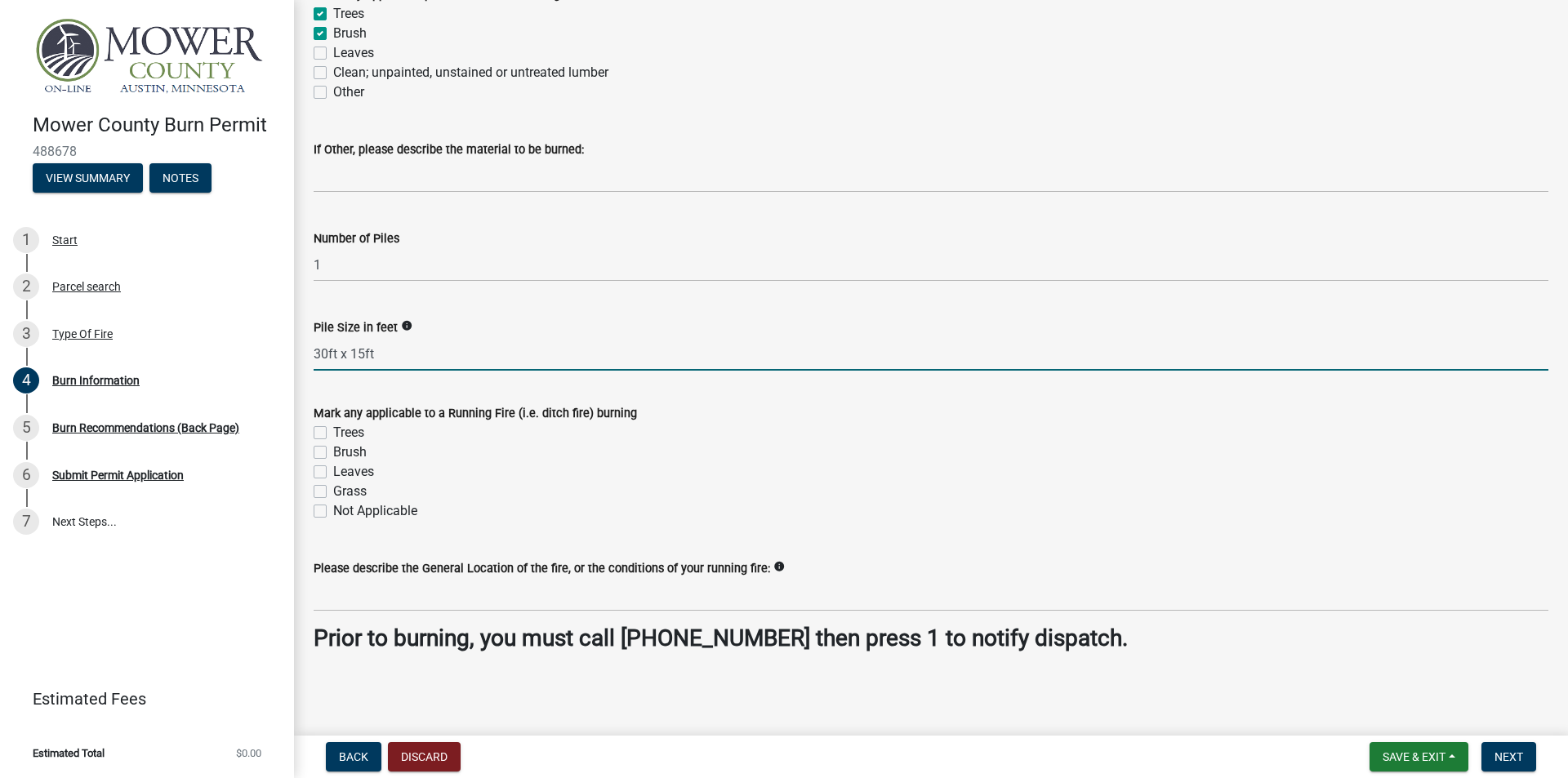
type input "30ft x 15ft"
click at [334, 510] on label "Not Applicable" at bounding box center [376, 510] width 84 height 20
click at [334, 510] on input "Not Applicable" at bounding box center [339, 506] width 10 height 10
checkbox input "true"
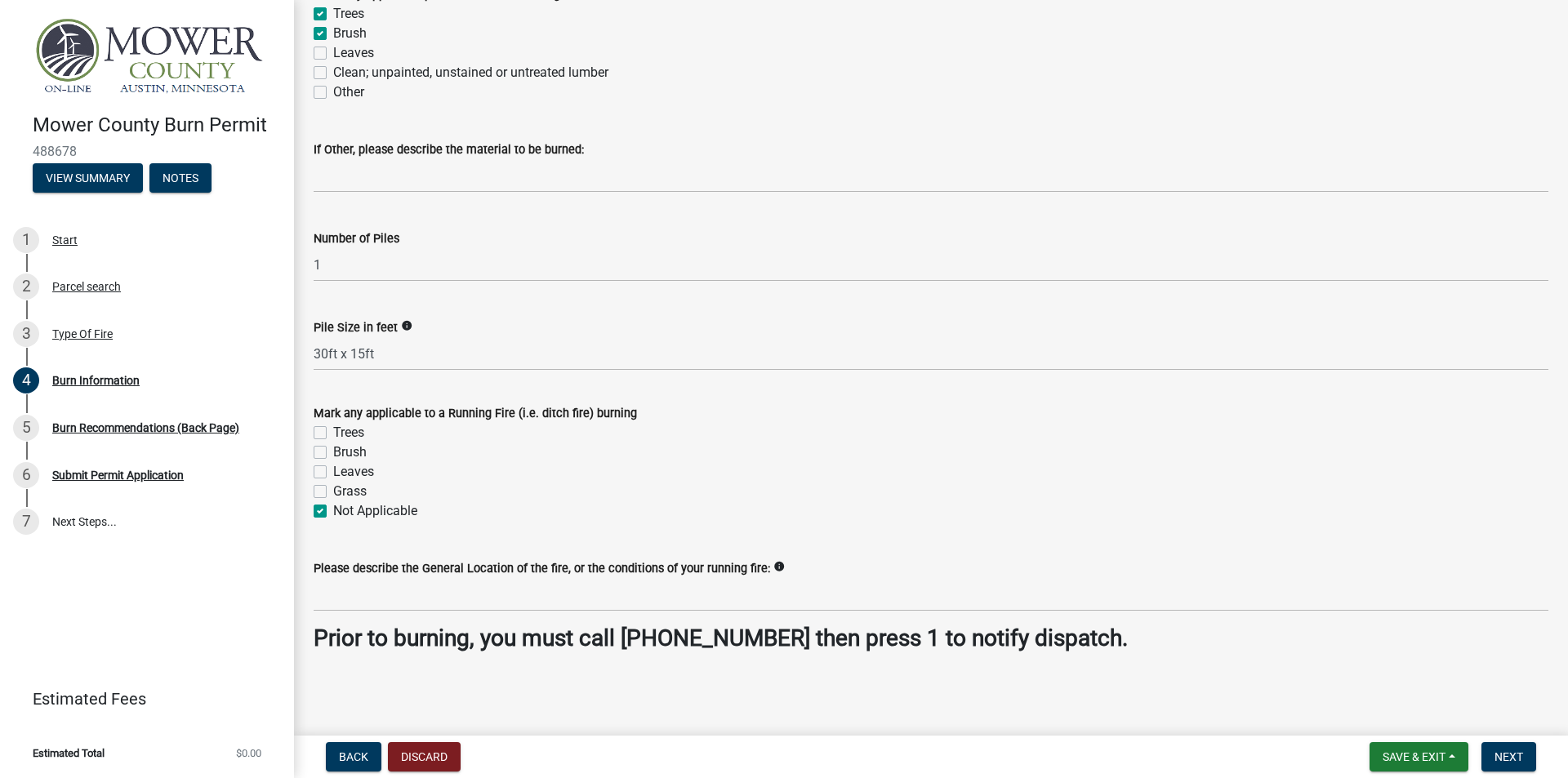
checkbox input "false"
checkbox input "true"
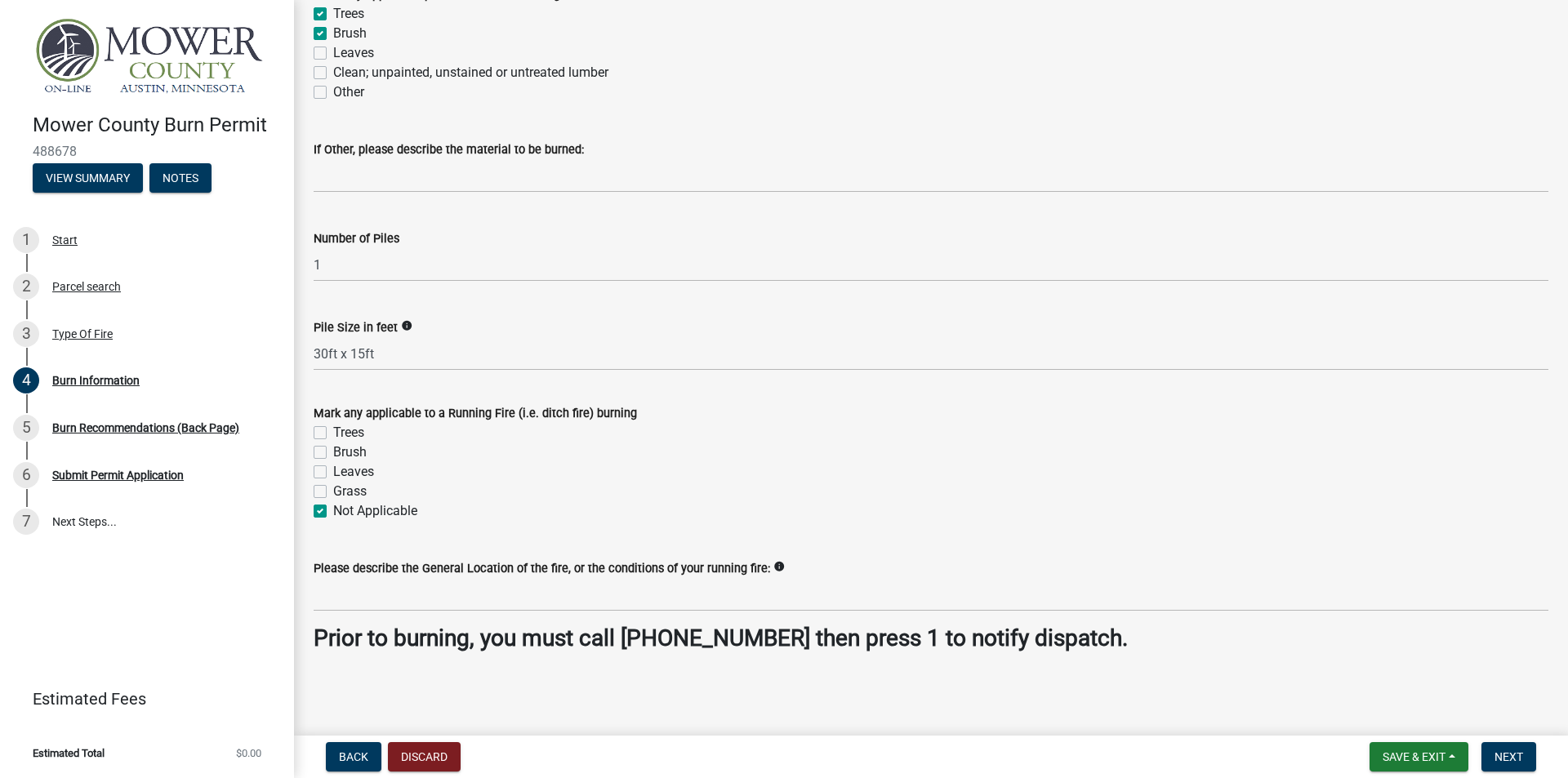
click at [334, 495] on label "Grass" at bounding box center [350, 491] width 33 height 20
click at [334, 492] on input "Grass" at bounding box center [339, 486] width 10 height 10
checkbox input "true"
checkbox input "false"
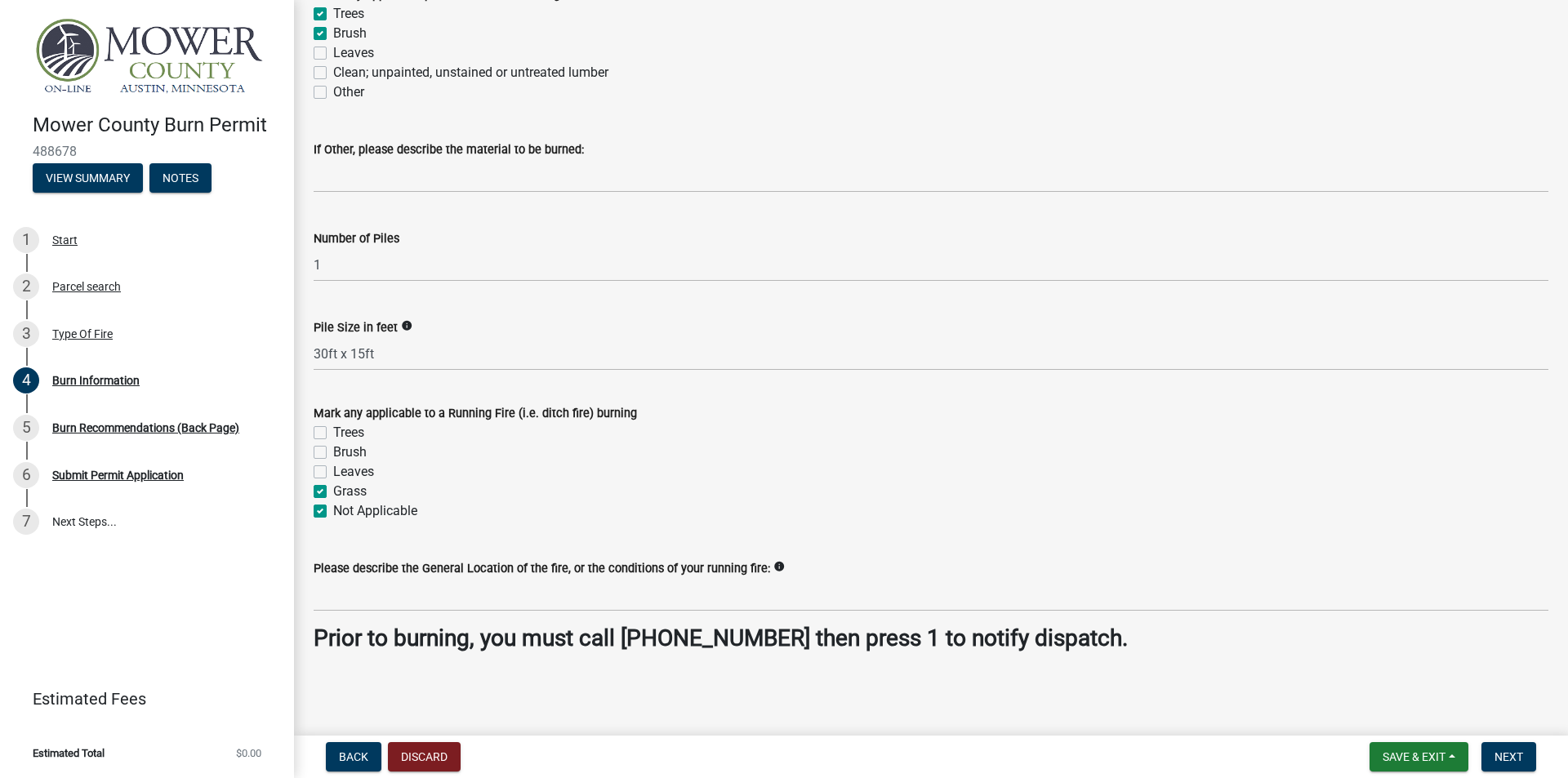
checkbox input "false"
checkbox input "true"
click at [334, 513] on label "Not Applicable" at bounding box center [376, 510] width 84 height 20
click at [334, 512] on input "Not Applicable" at bounding box center [339, 506] width 10 height 10
checkbox input "false"
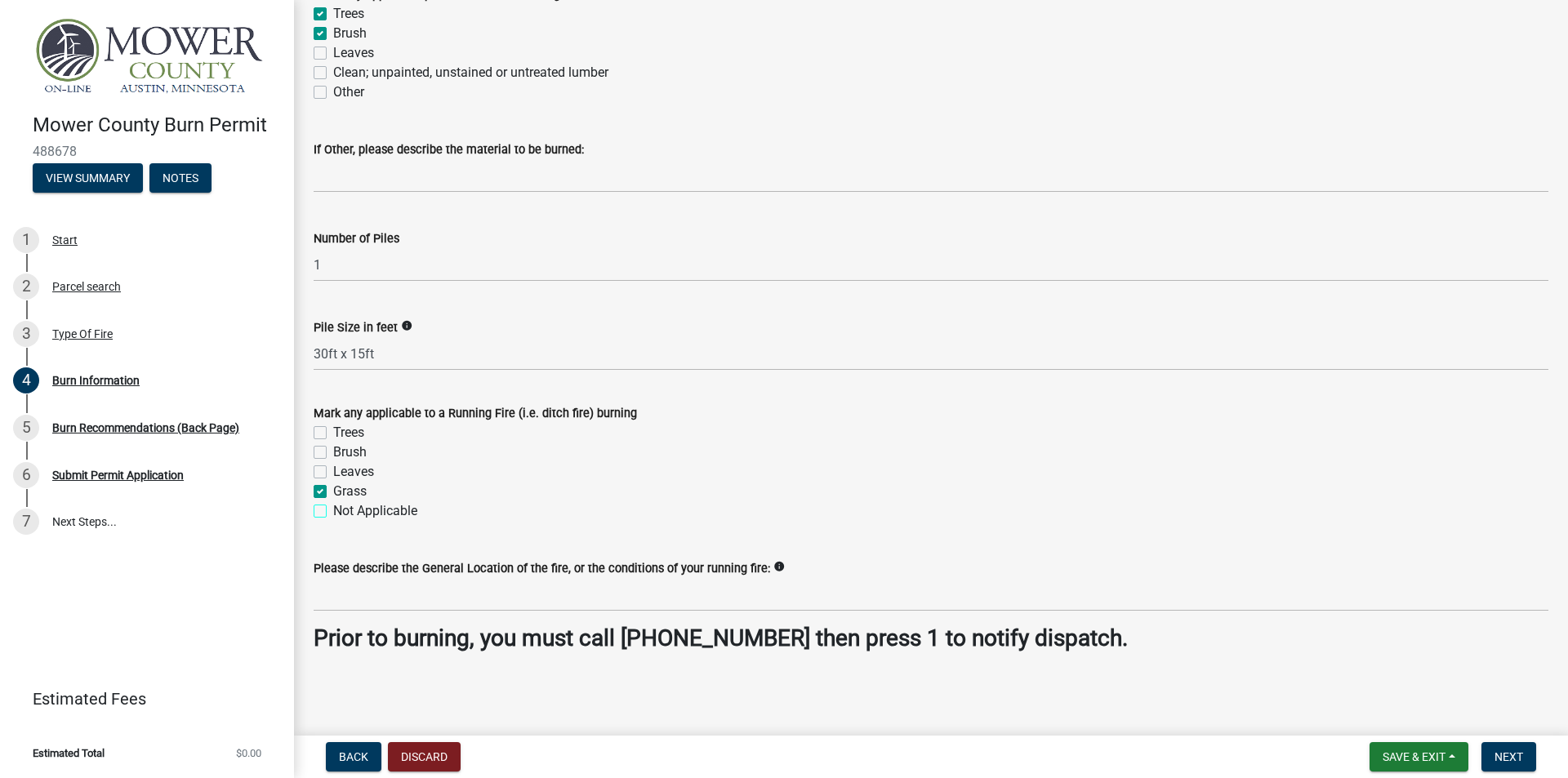
checkbox input "false"
checkbox input "true"
checkbox input "false"
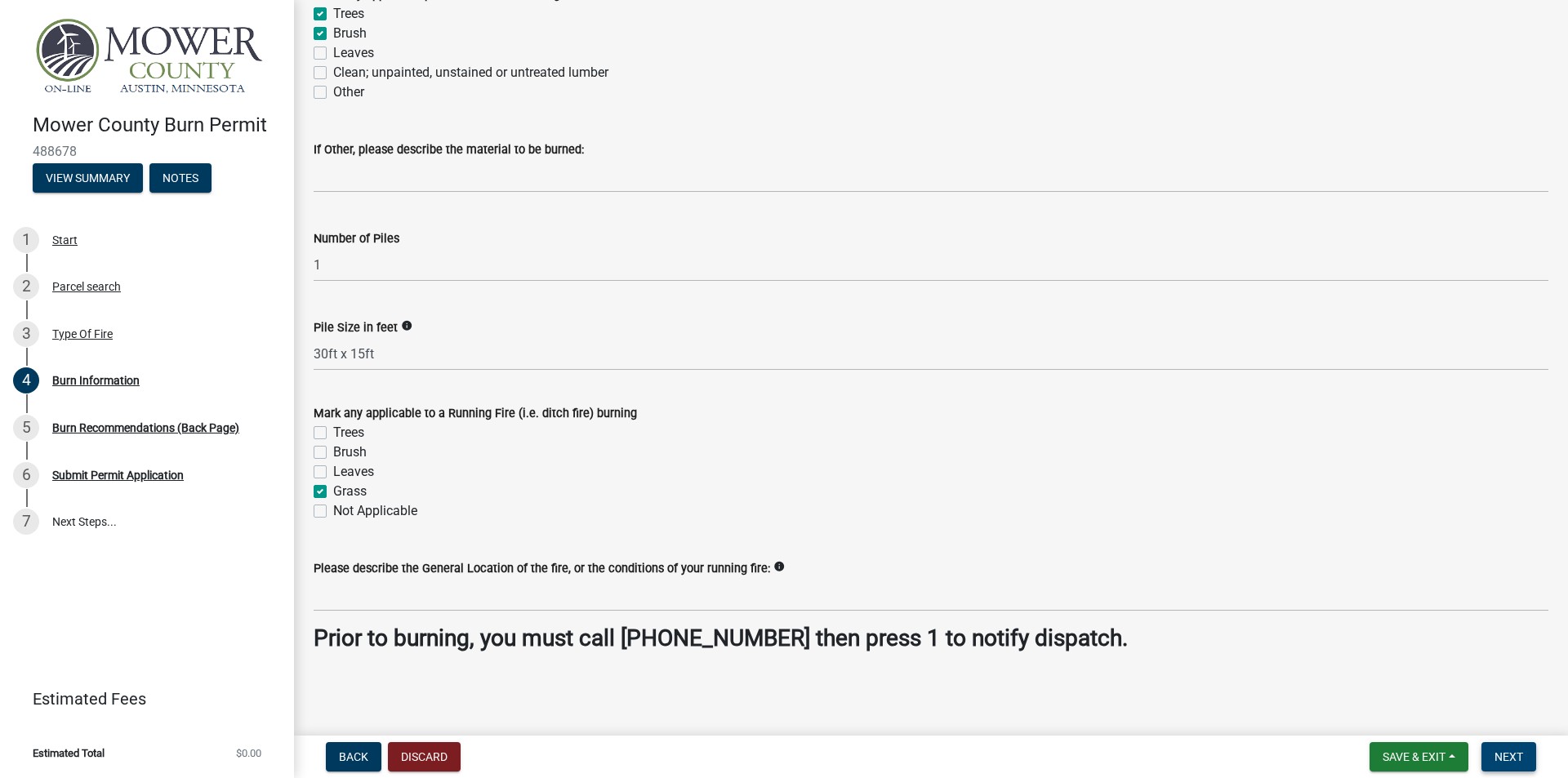
click at [1518, 751] on span "Next" at bounding box center [1508, 756] width 28 height 13
click at [1505, 757] on span "Next" at bounding box center [1508, 756] width 28 height 13
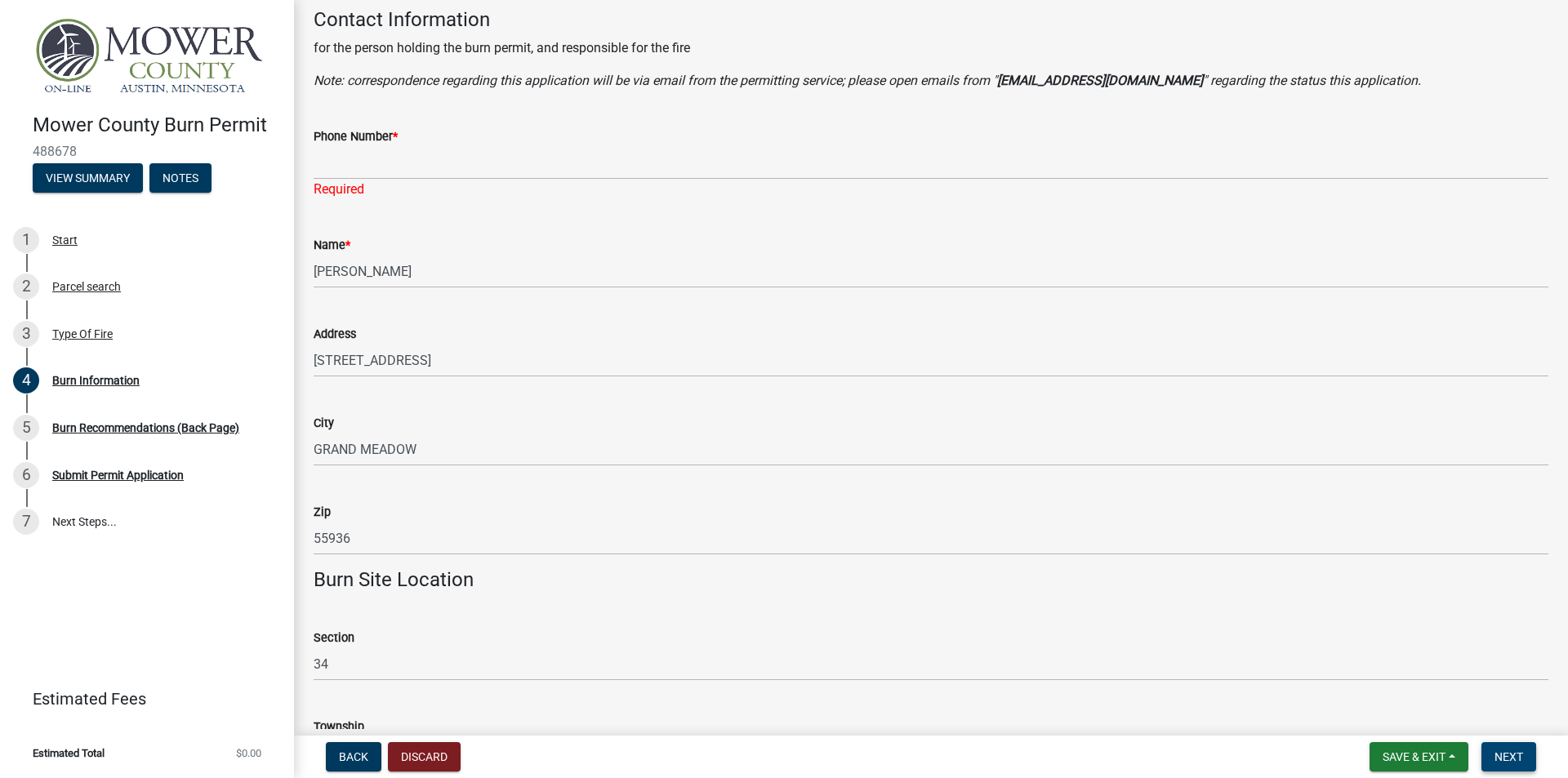
scroll to position [118, 0]
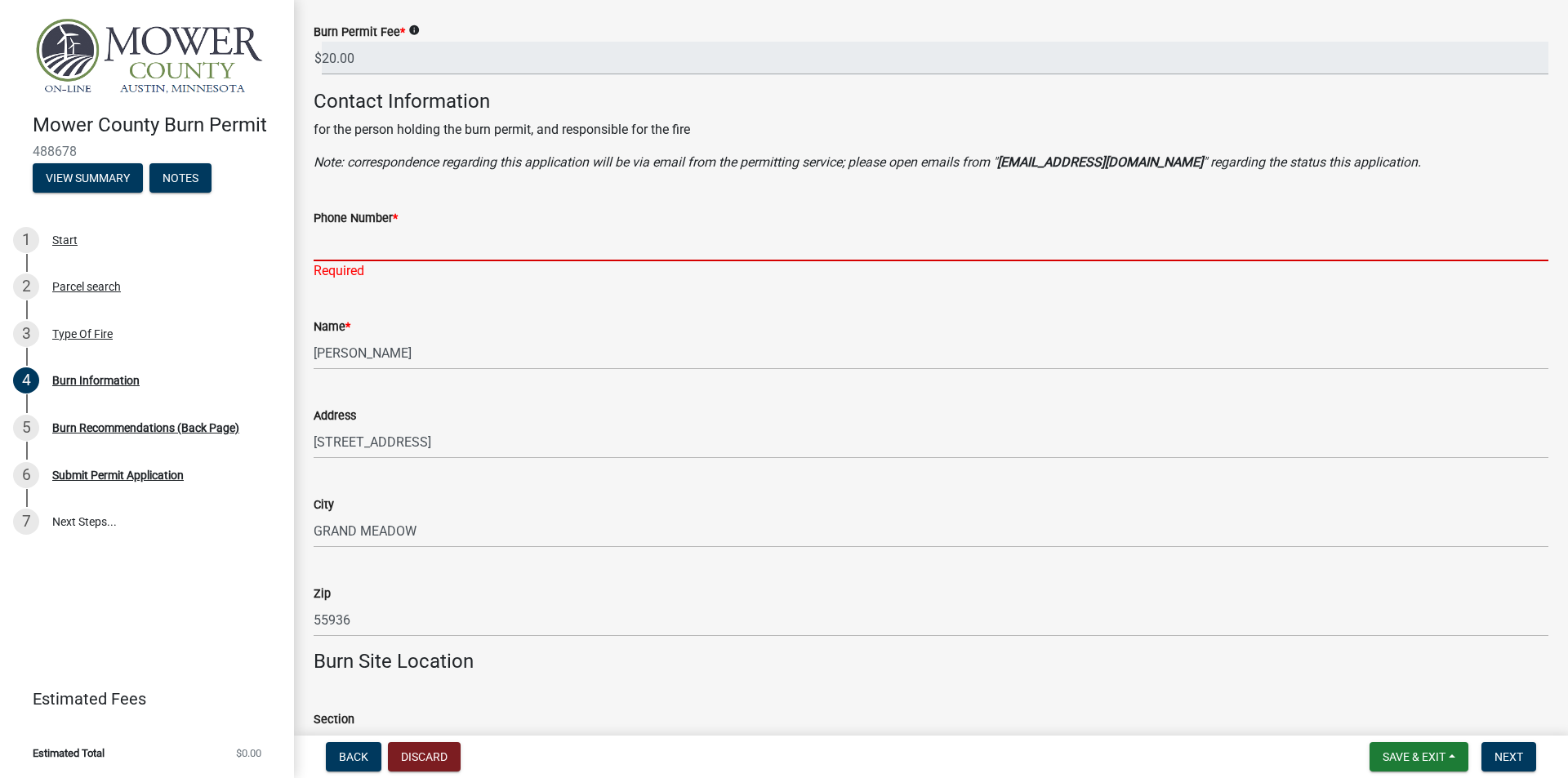
click at [547, 247] on input "Phone Number *" at bounding box center [932, 244] width 1235 height 33
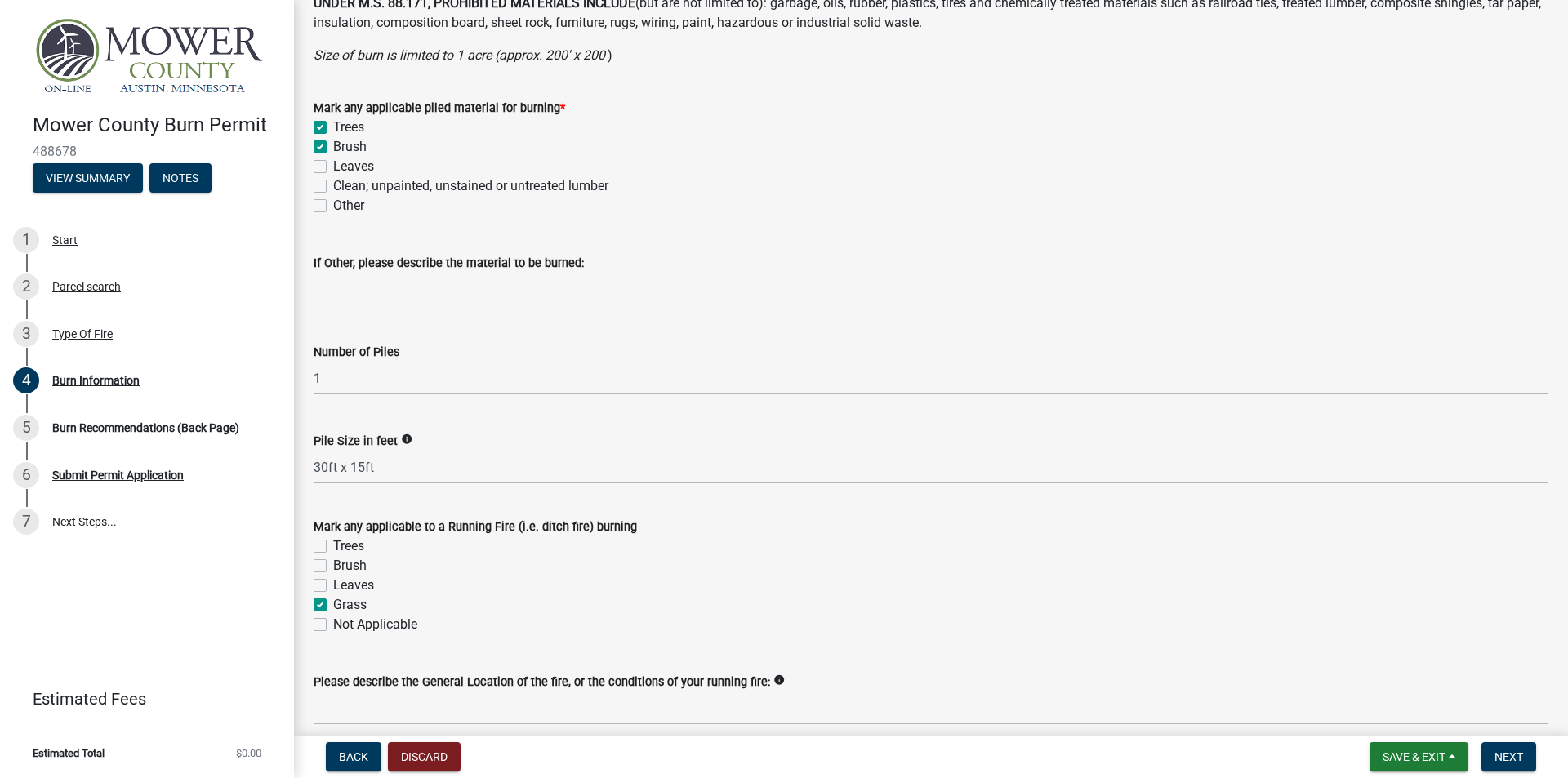
scroll to position [1342, 0]
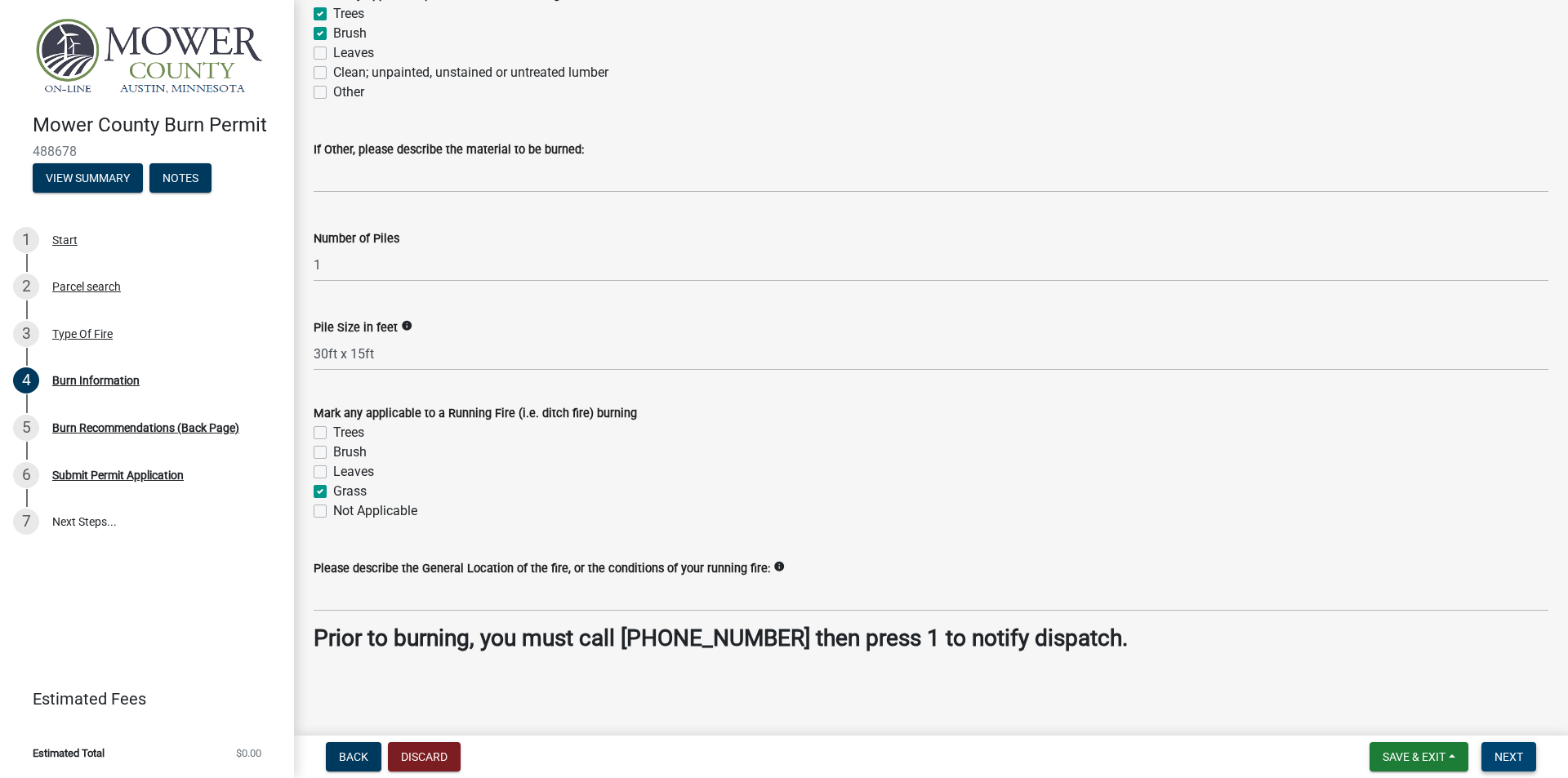
type input "[PHONE_NUMBER]"
click at [1512, 752] on span "Next" at bounding box center [1508, 756] width 28 height 13
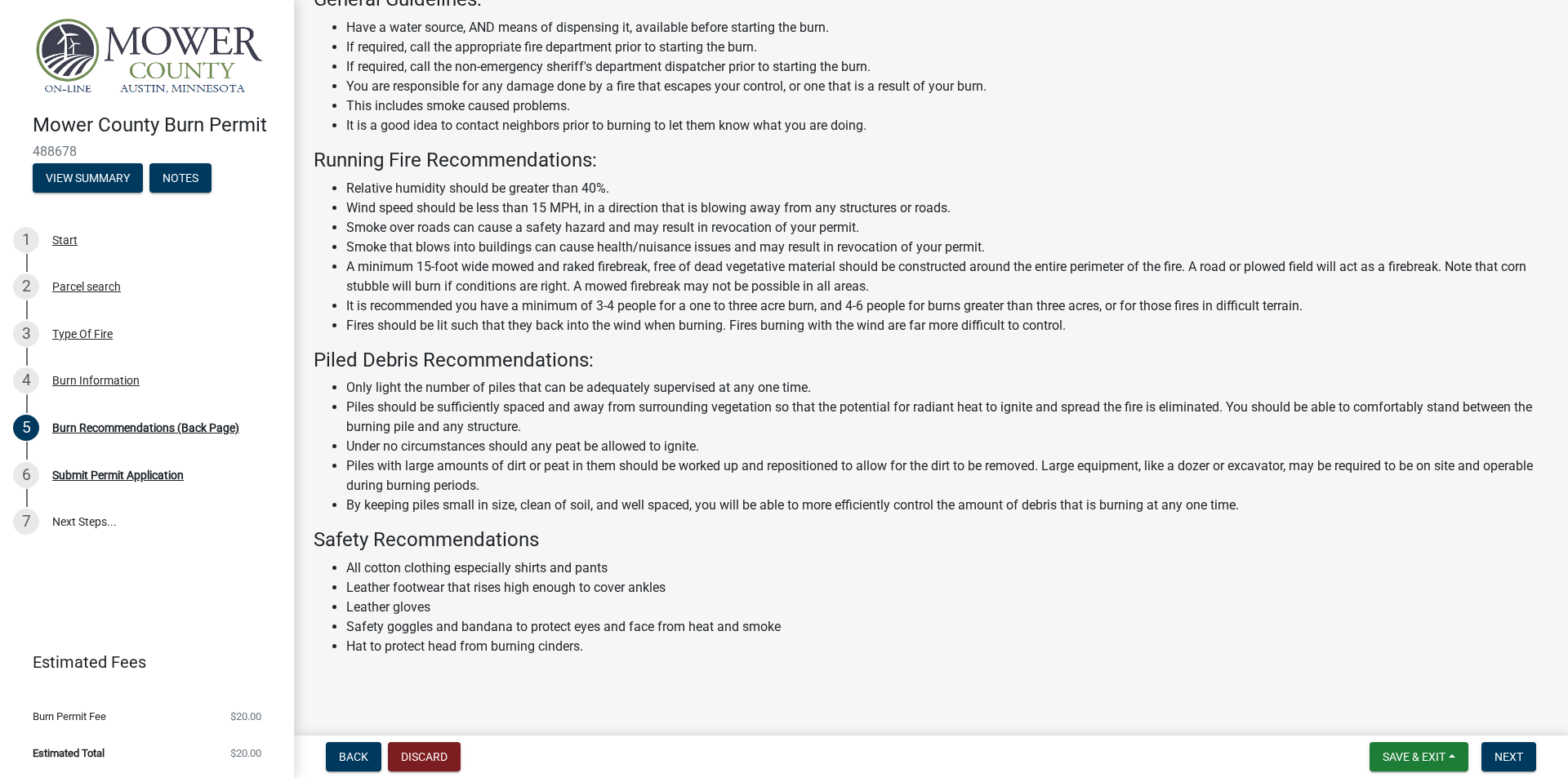
scroll to position [108, 0]
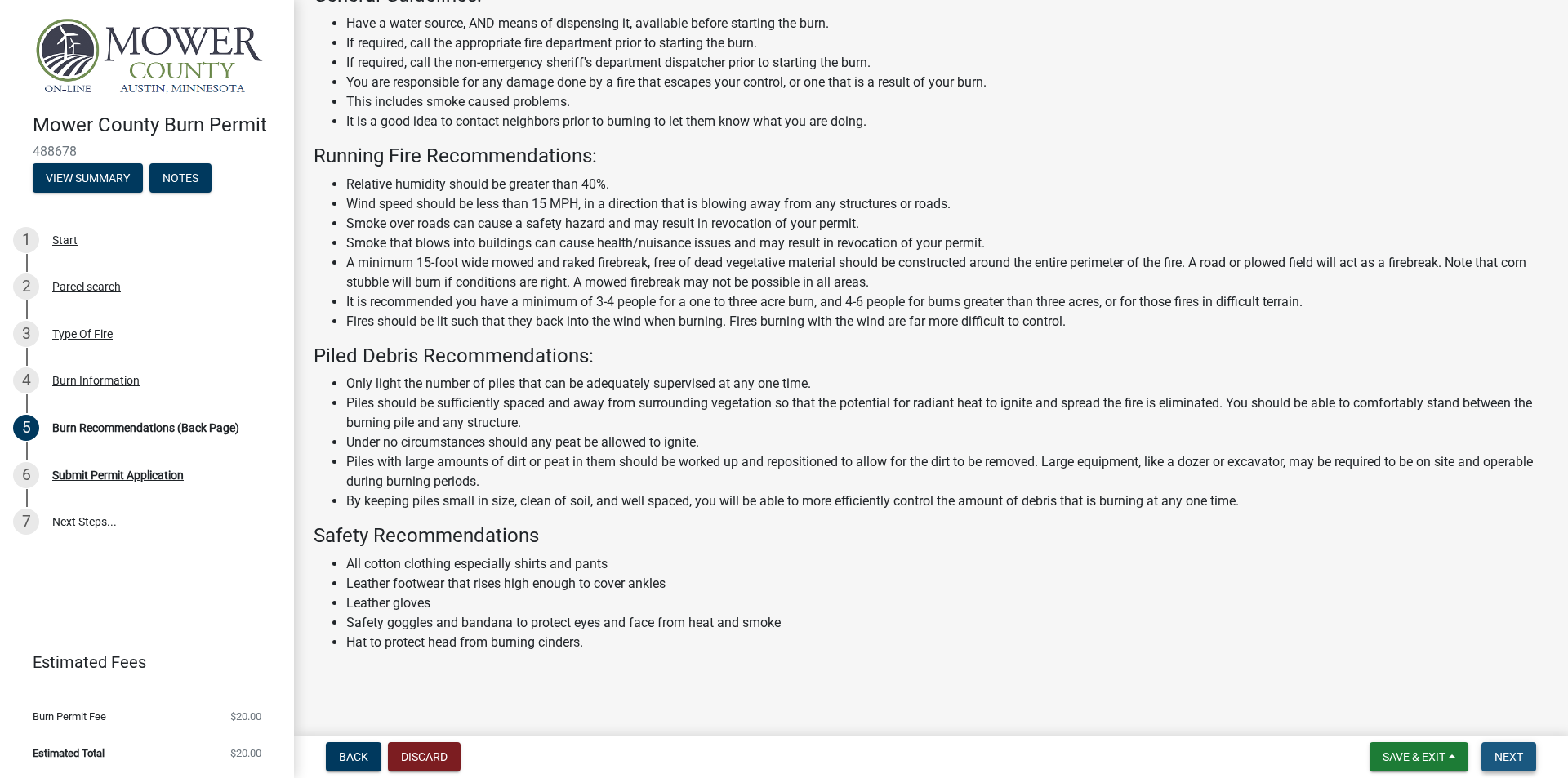
click at [1522, 756] on span "Next" at bounding box center [1508, 756] width 28 height 13
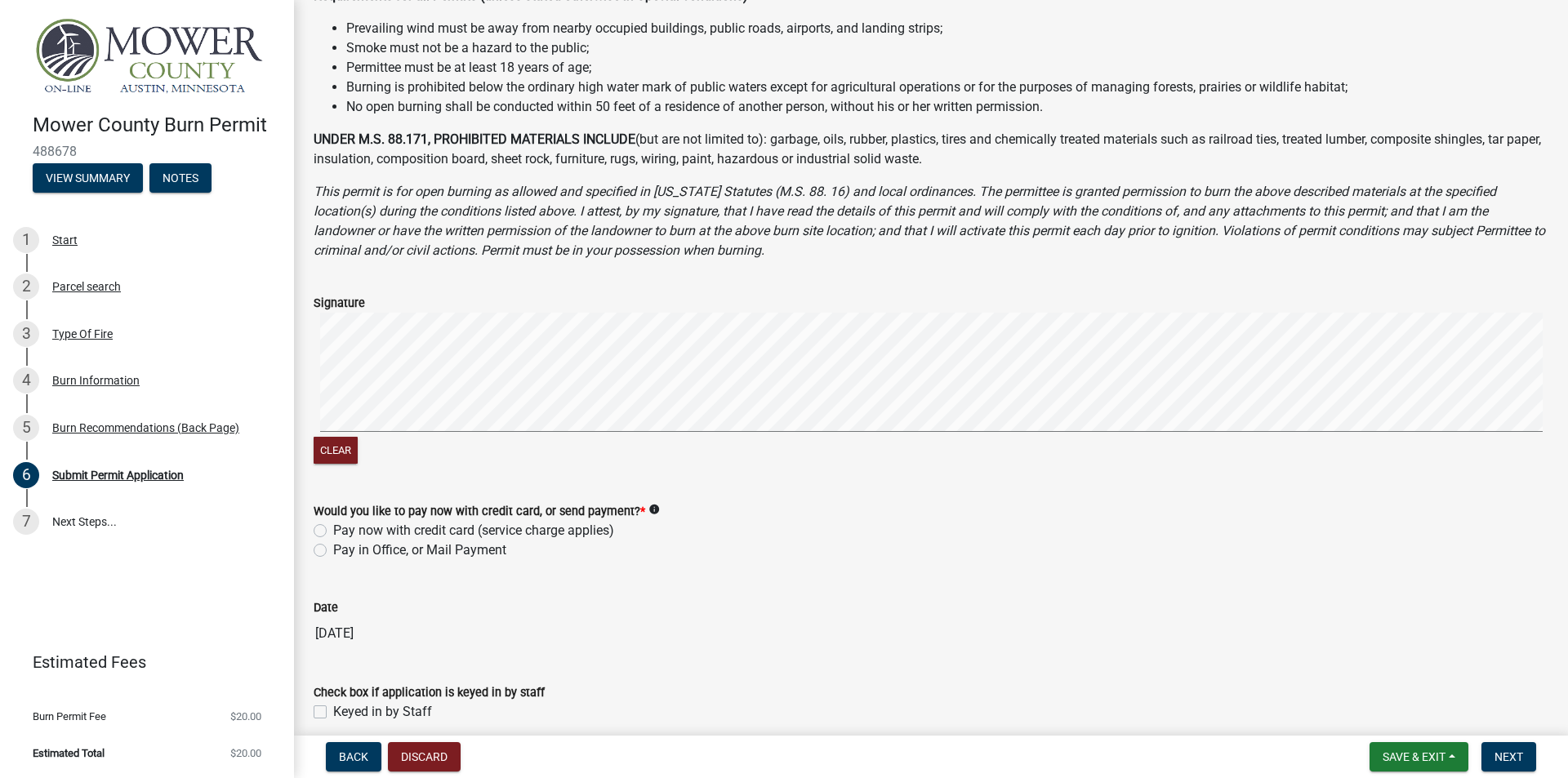
scroll to position [485, 0]
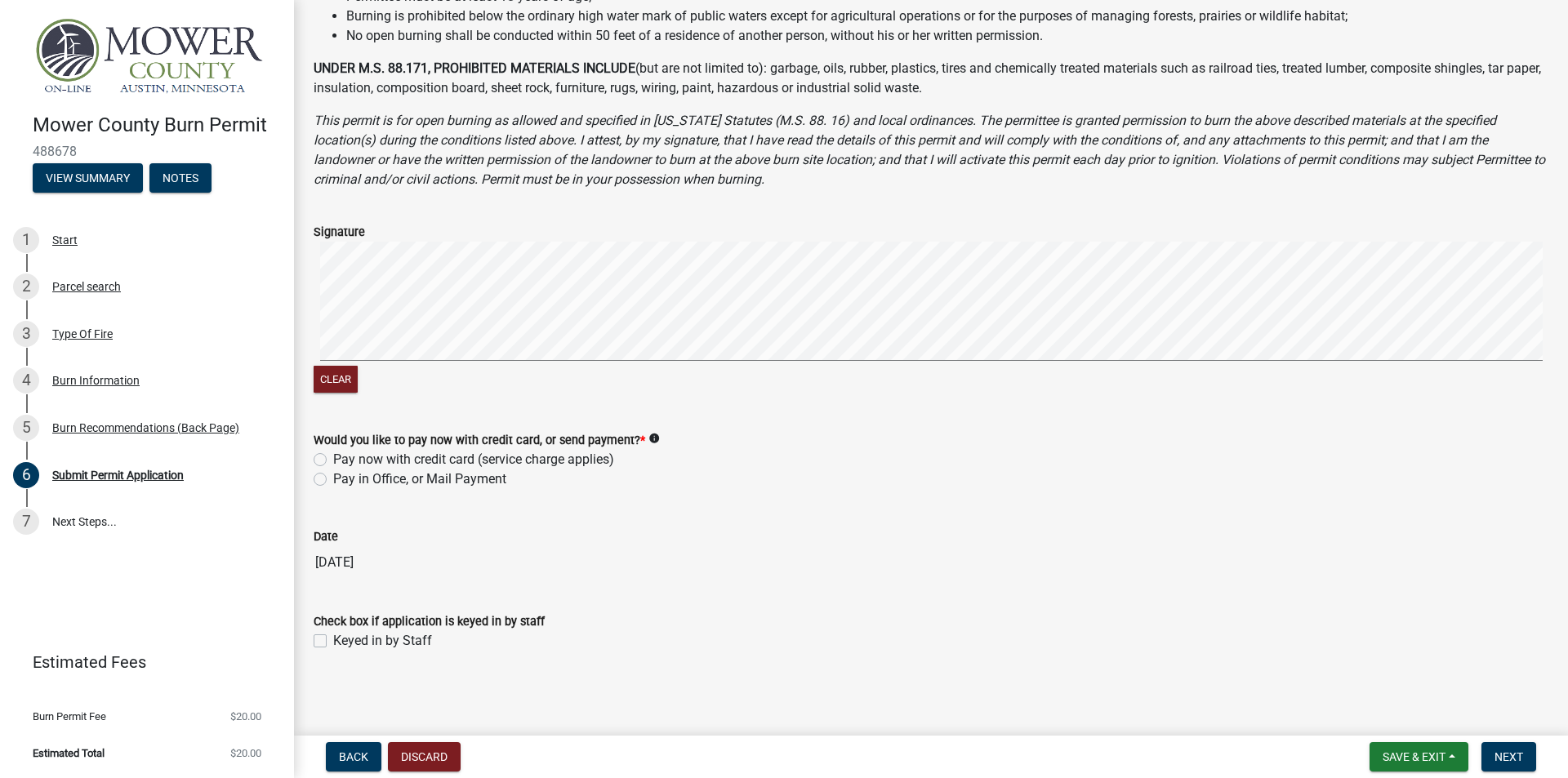
click at [334, 457] on label "Pay now with credit card (service charge applies)" at bounding box center [474, 459] width 281 height 20
click at [334, 457] on input "Pay now with credit card (service charge applies)" at bounding box center [339, 455] width 10 height 10
radio input "true"
click at [1524, 747] on button "Next" at bounding box center [1509, 757] width 55 height 29
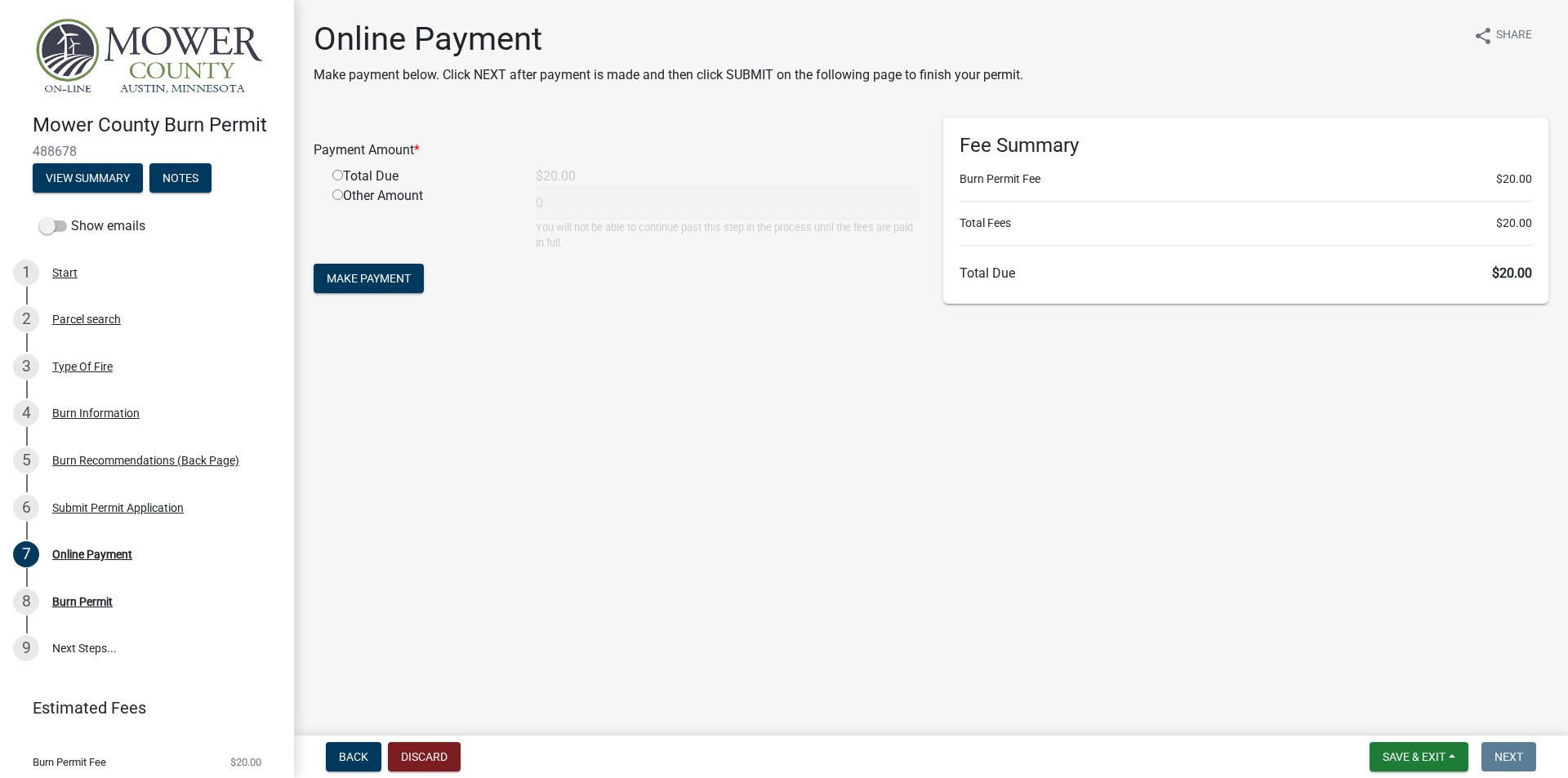
click at [334, 176] on input "radio" at bounding box center [338, 175] width 10 height 10
radio input "true"
type input "20"
click at [379, 284] on span "Make Payment" at bounding box center [369, 278] width 84 height 13
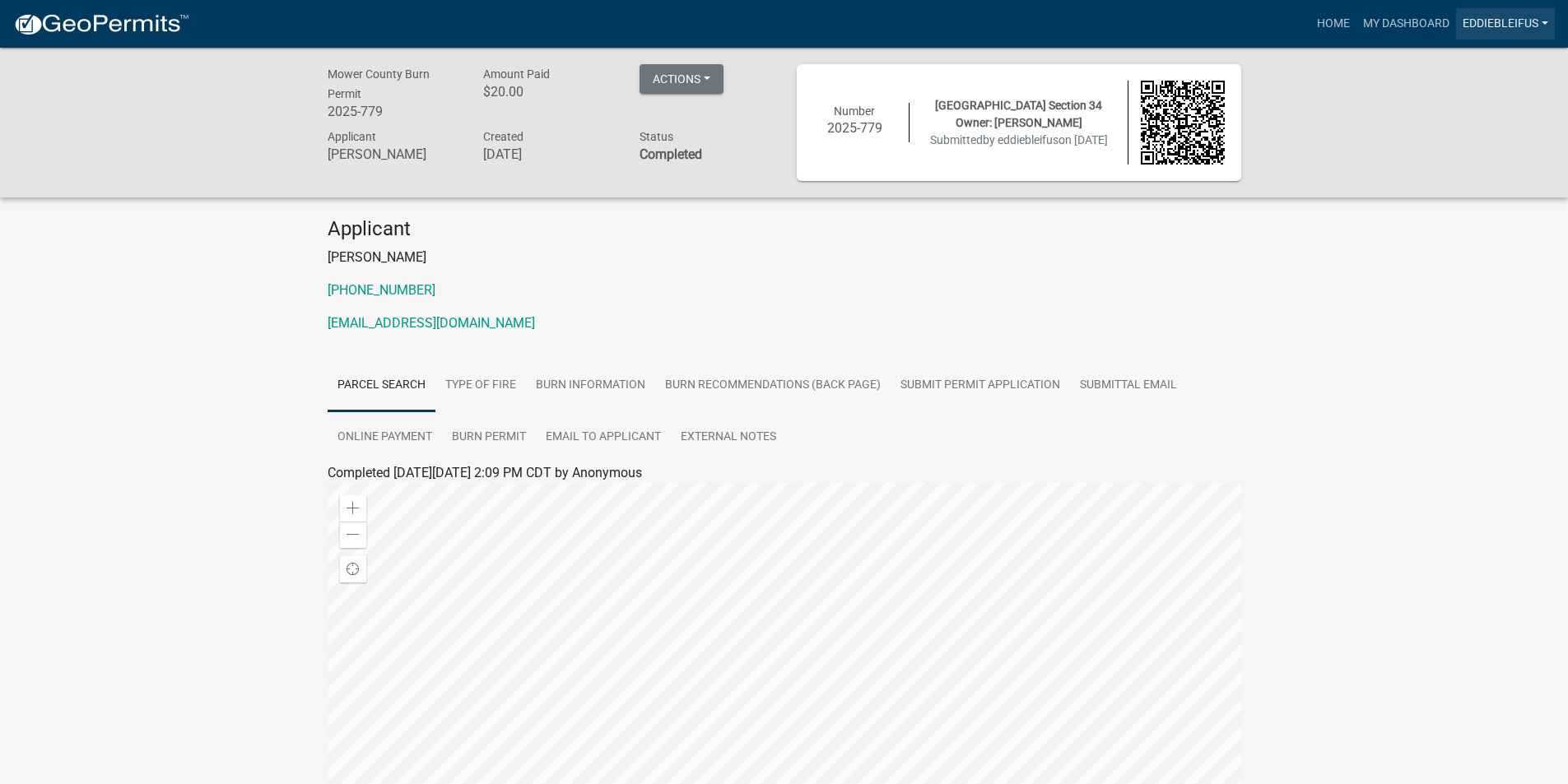
click at [1526, 20] on link "eddiebleifus" at bounding box center [1505, 24] width 99 height 31
click at [1460, 130] on link "Logout" at bounding box center [1489, 121] width 132 height 40
